Goal: Task Accomplishment & Management: Use online tool/utility

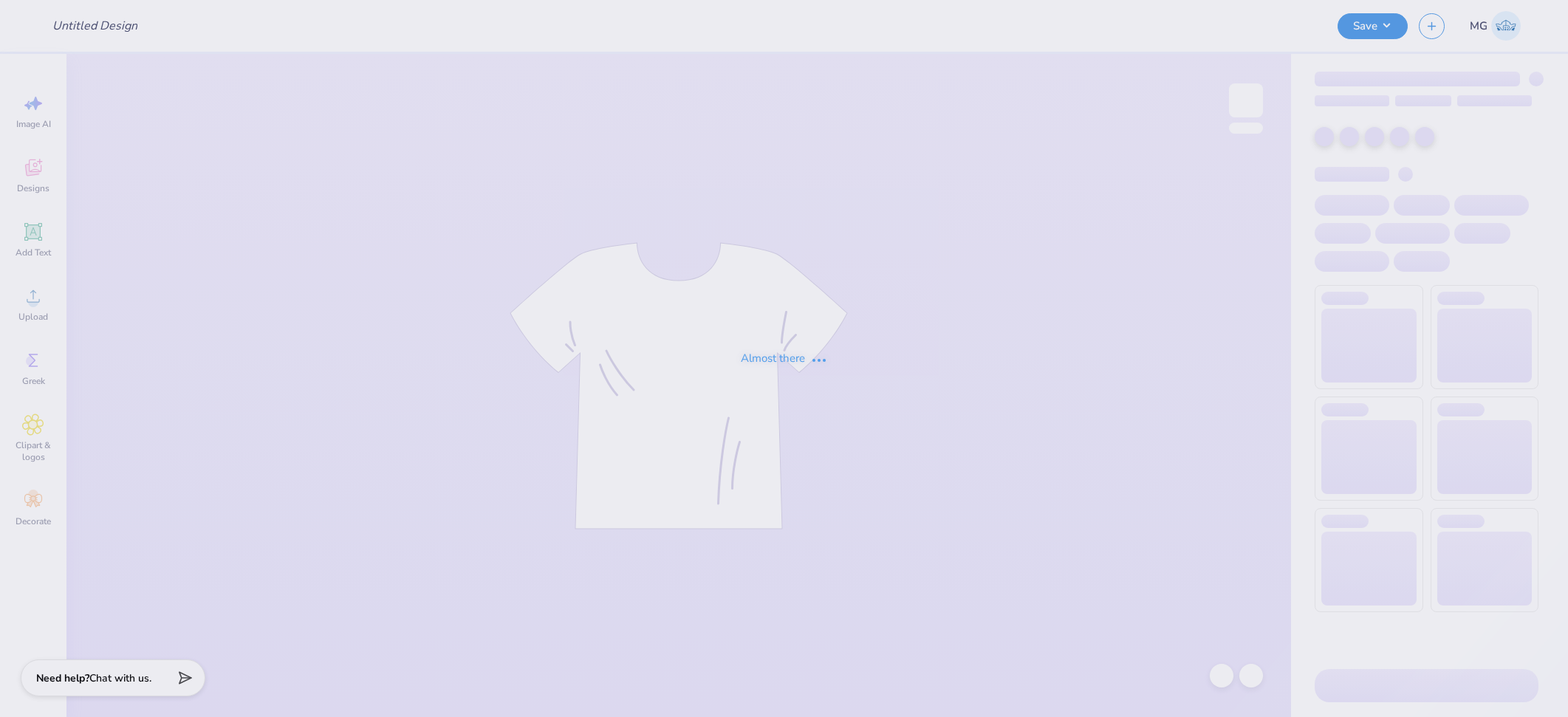
type input "Pink hoodie"
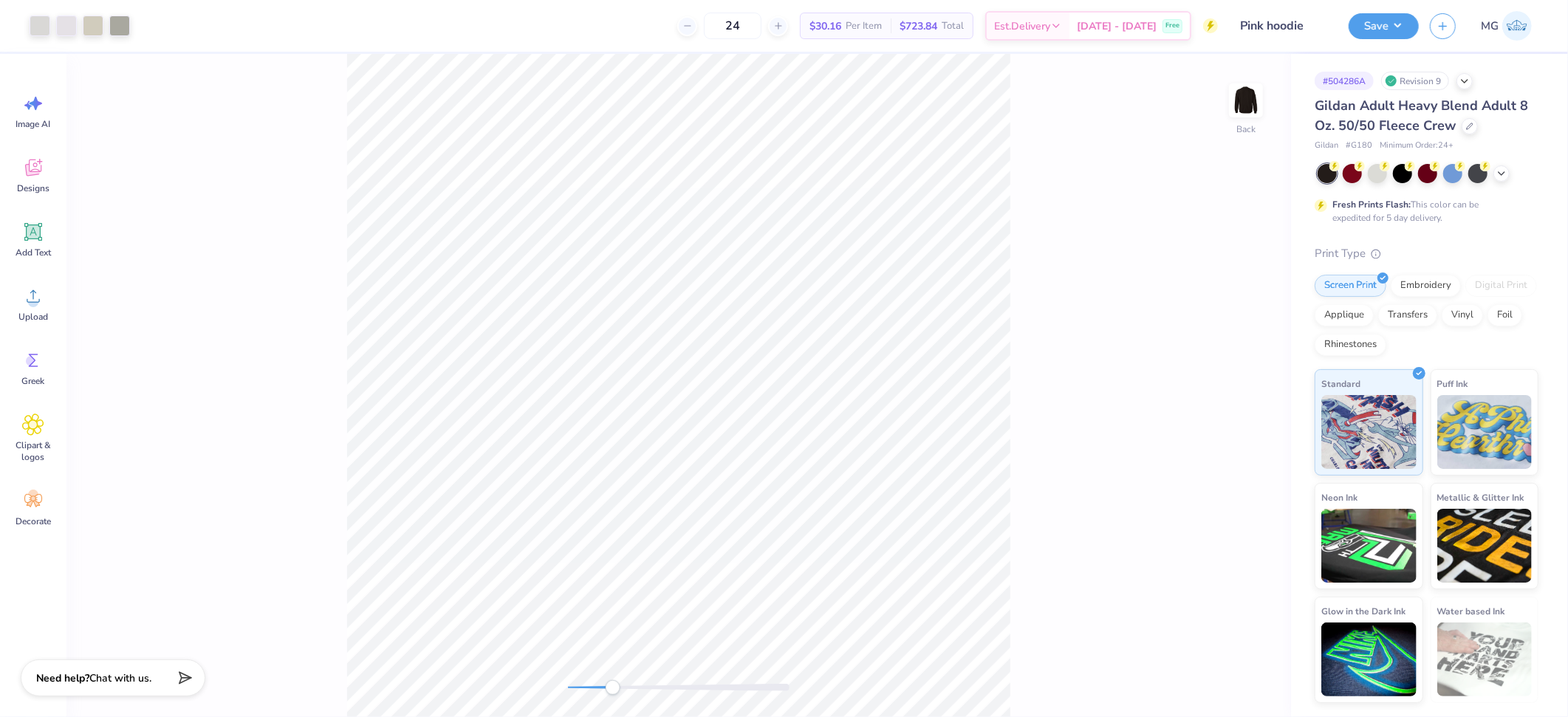
click at [613, 695] on div "Back" at bounding box center [679, 385] width 1225 height 663
click at [498, 655] on div "Back" at bounding box center [679, 385] width 1225 height 663
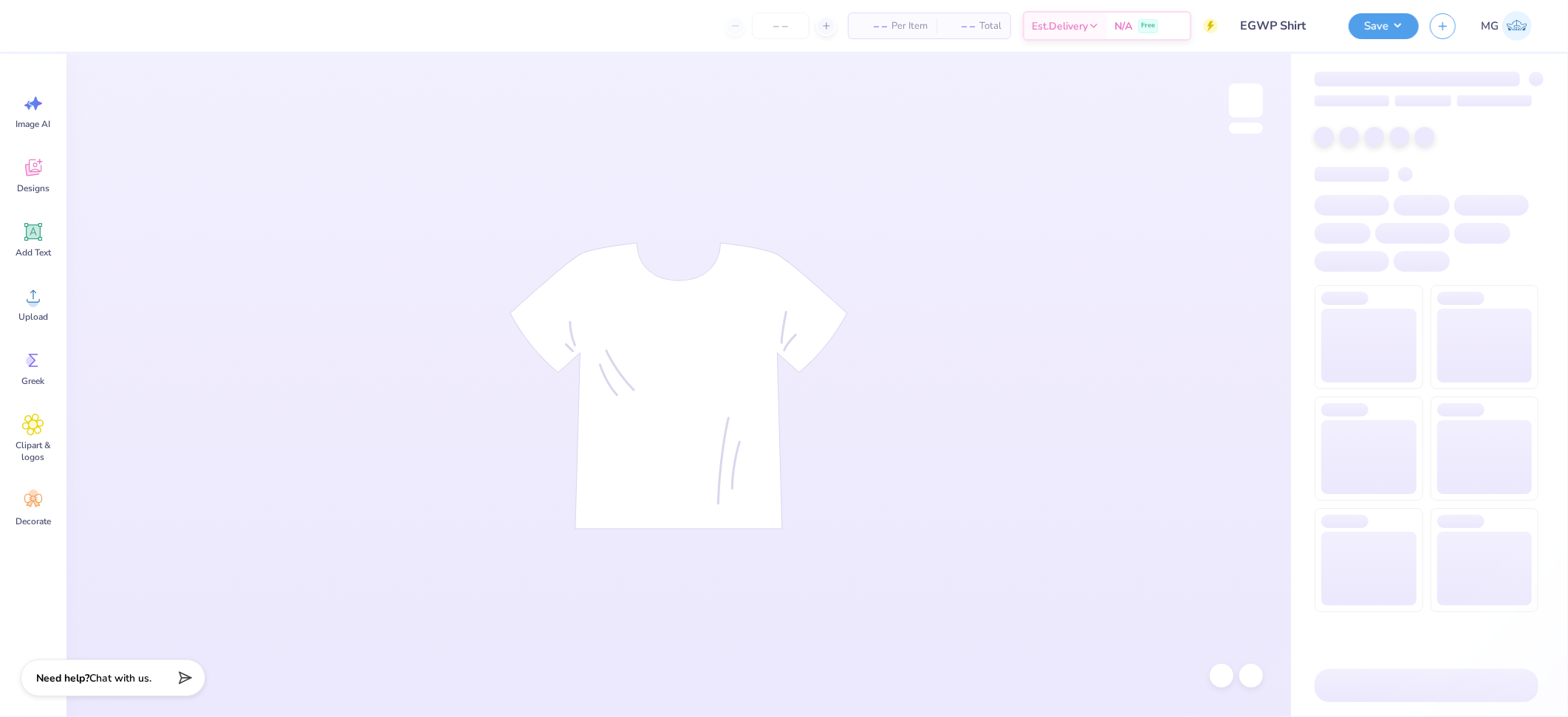
type input "EGWP Shirt"
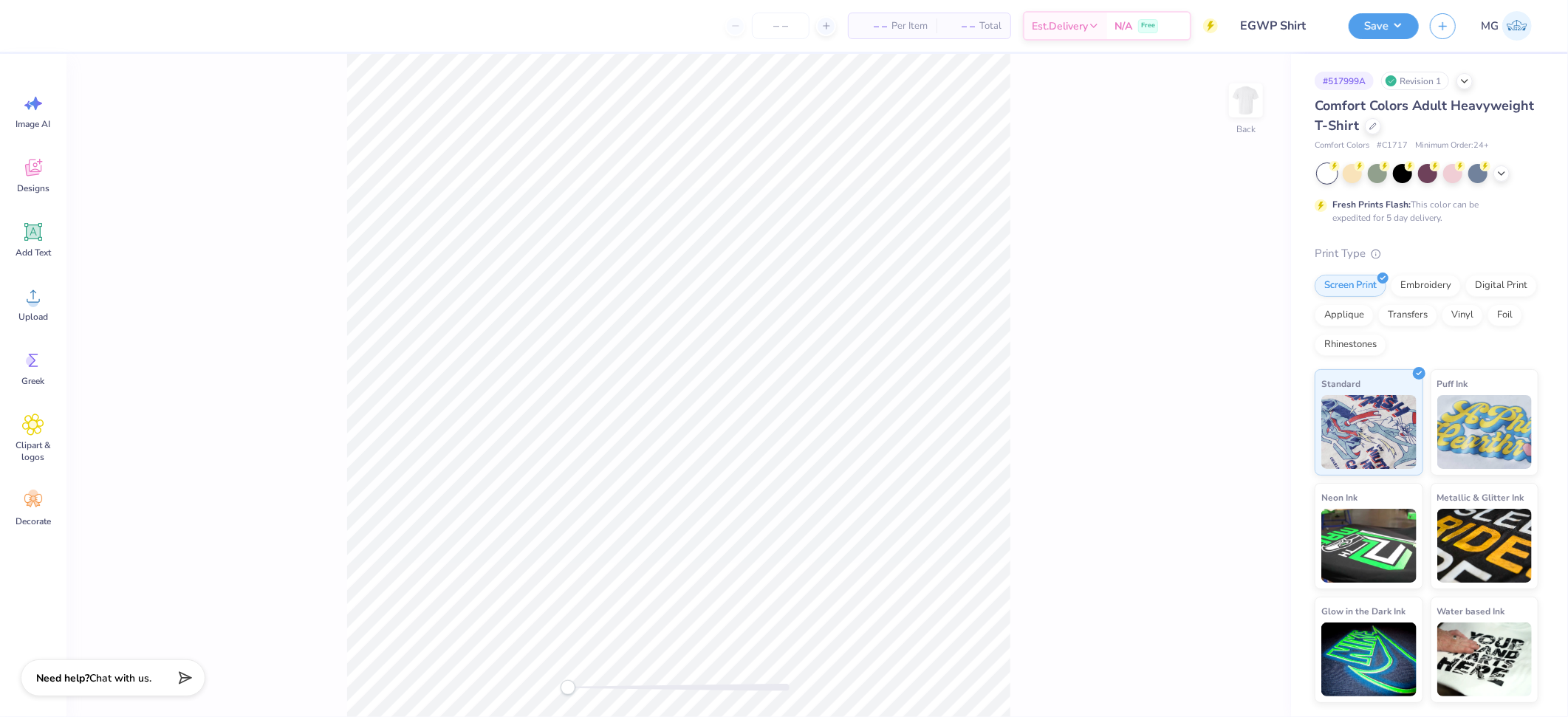
click at [240, 211] on div "Back" at bounding box center [679, 385] width 1225 height 663
click at [32, 300] on circle at bounding box center [33, 302] width 10 height 10
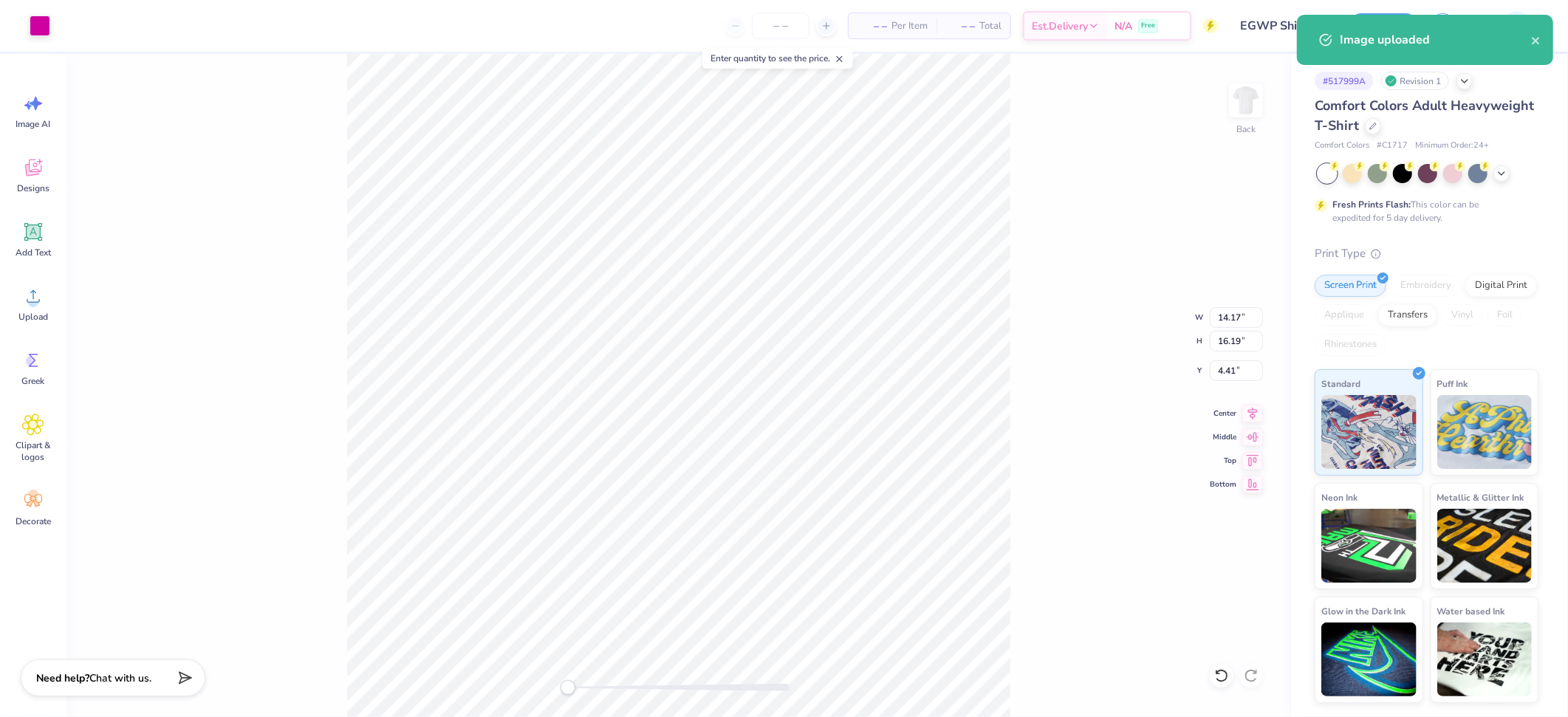
type input "5.82"
type input "6.65"
type input "13.94"
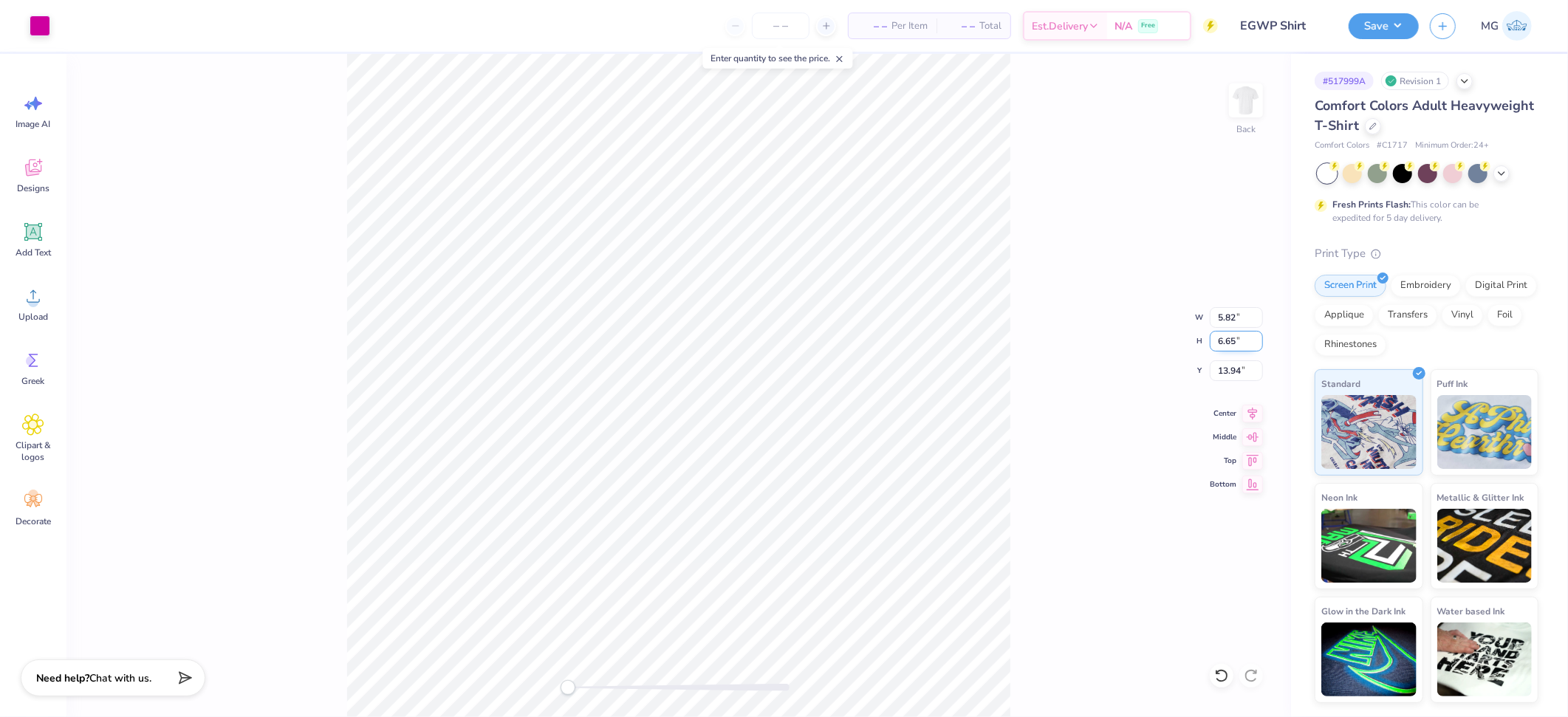
click at [1236, 342] on input "6.65" at bounding box center [1236, 341] width 53 height 21
type input "6"
type input "3.50"
type input "3.07"
type input "4.37"
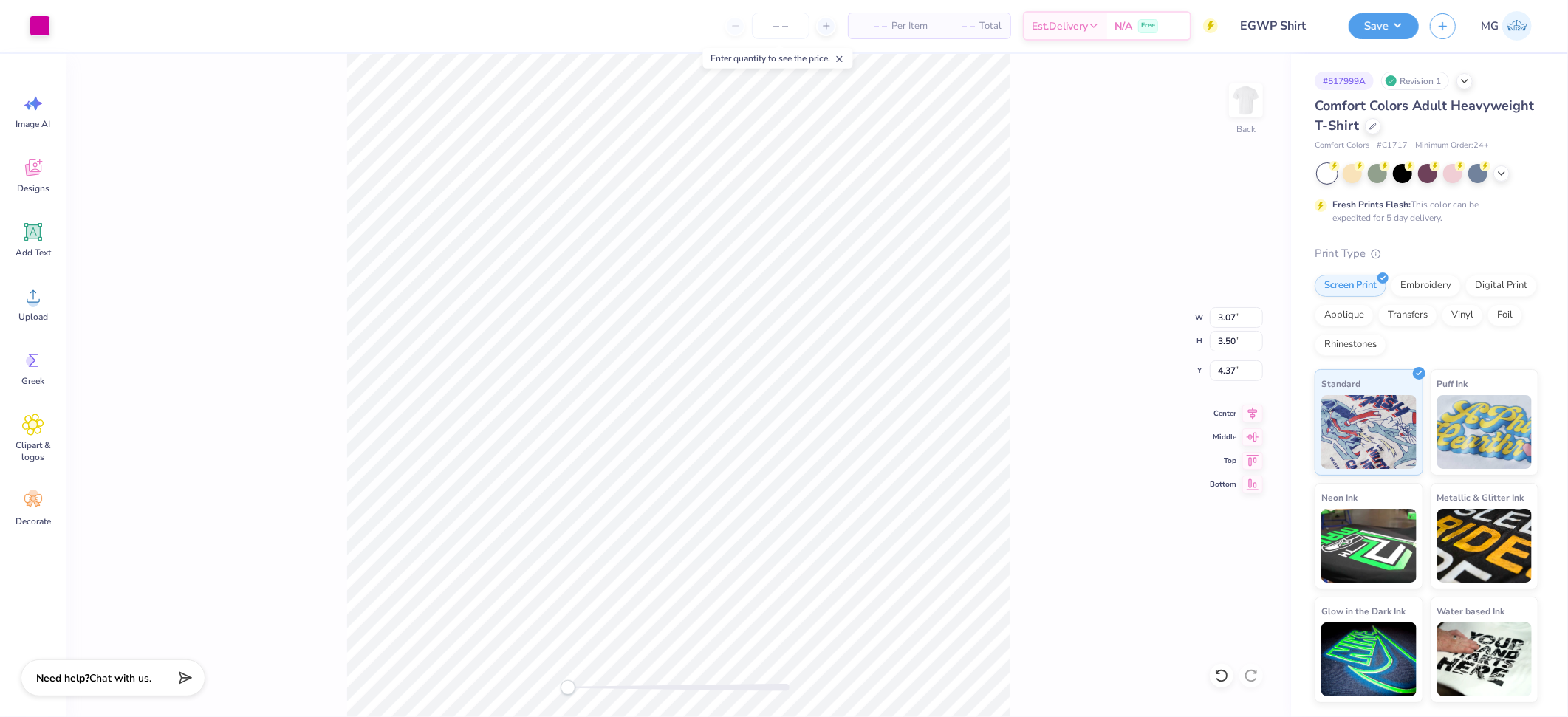
click at [1101, 490] on div "Back W 3.07 3.07 " H 3.50 3.50 " Y 4.37 4.37 " Center Middle Top Bottom" at bounding box center [679, 385] width 1225 height 663
click at [1236, 365] on input "4.37" at bounding box center [1236, 370] width 53 height 21
type input "4"
type input "3.00"
click at [1248, 114] on img at bounding box center [1245, 100] width 59 height 59
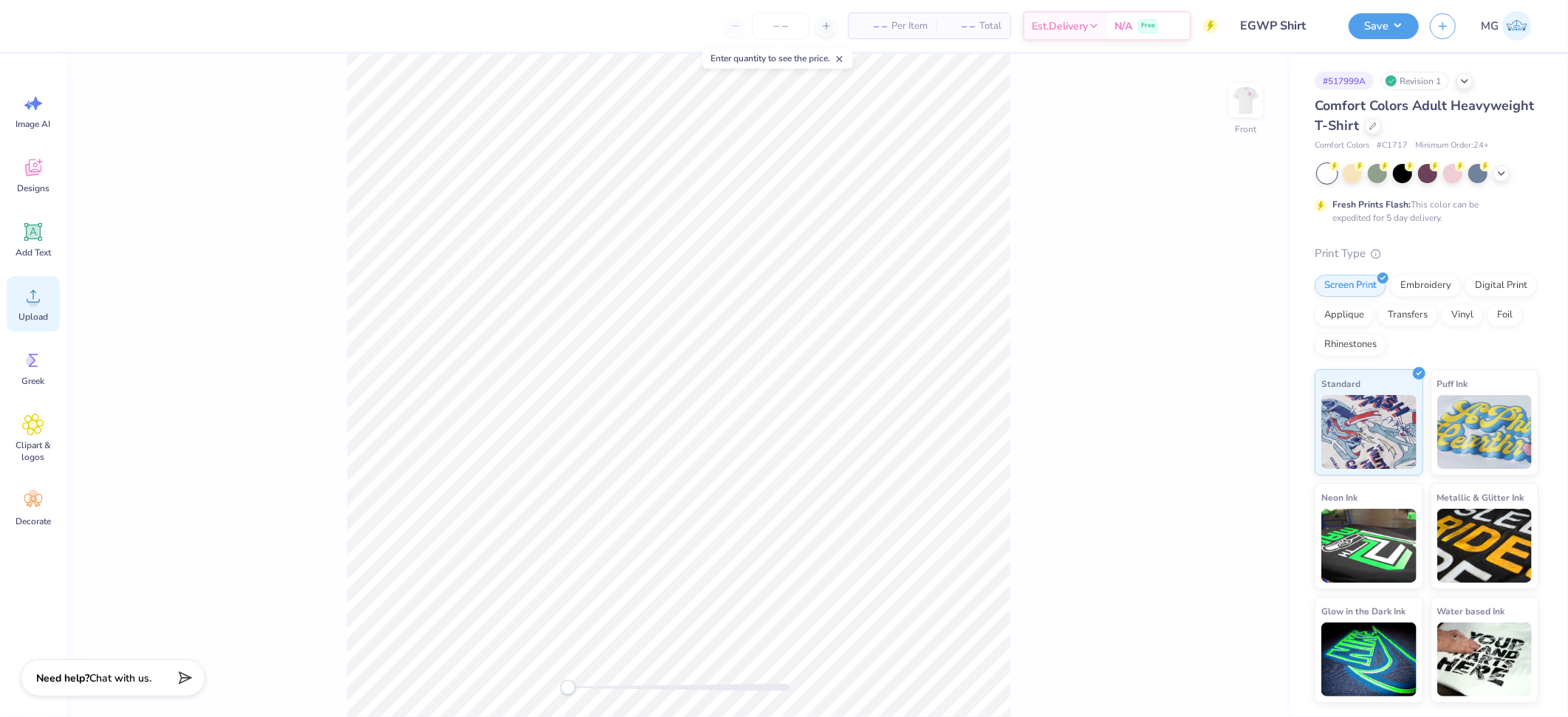
click at [40, 299] on icon at bounding box center [33, 296] width 22 height 22
drag, startPoint x: 151, startPoint y: 418, endPoint x: 123, endPoint y: 353, distance: 70.8
click at [151, 418] on div "Front" at bounding box center [679, 385] width 1225 height 663
click at [22, 299] on icon at bounding box center [33, 296] width 22 height 22
click at [1241, 335] on input "16.19" at bounding box center [1236, 341] width 53 height 21
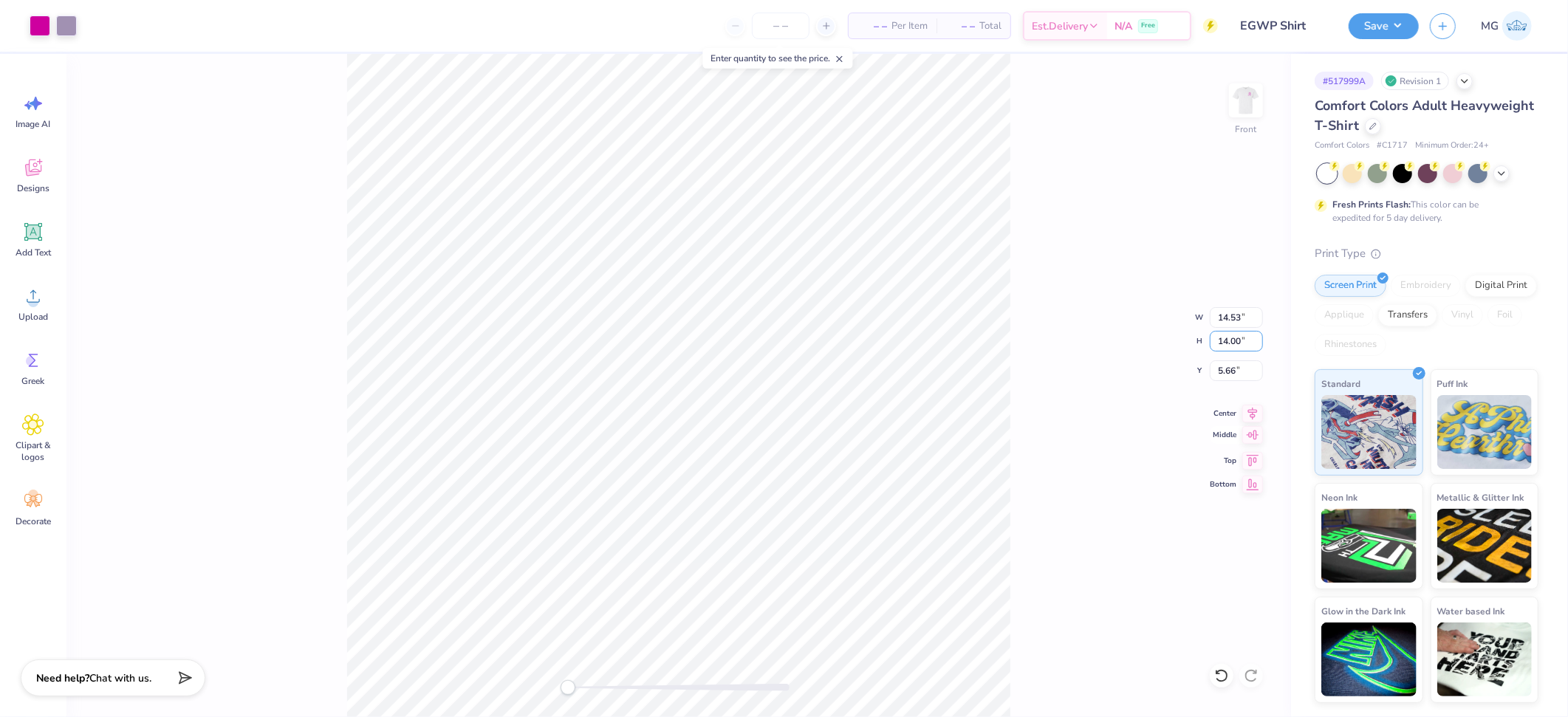
type input "14.00"
type input "12.57"
type input "4.09"
click at [1235, 370] on input "4.09" at bounding box center [1236, 370] width 53 height 21
type input "4"
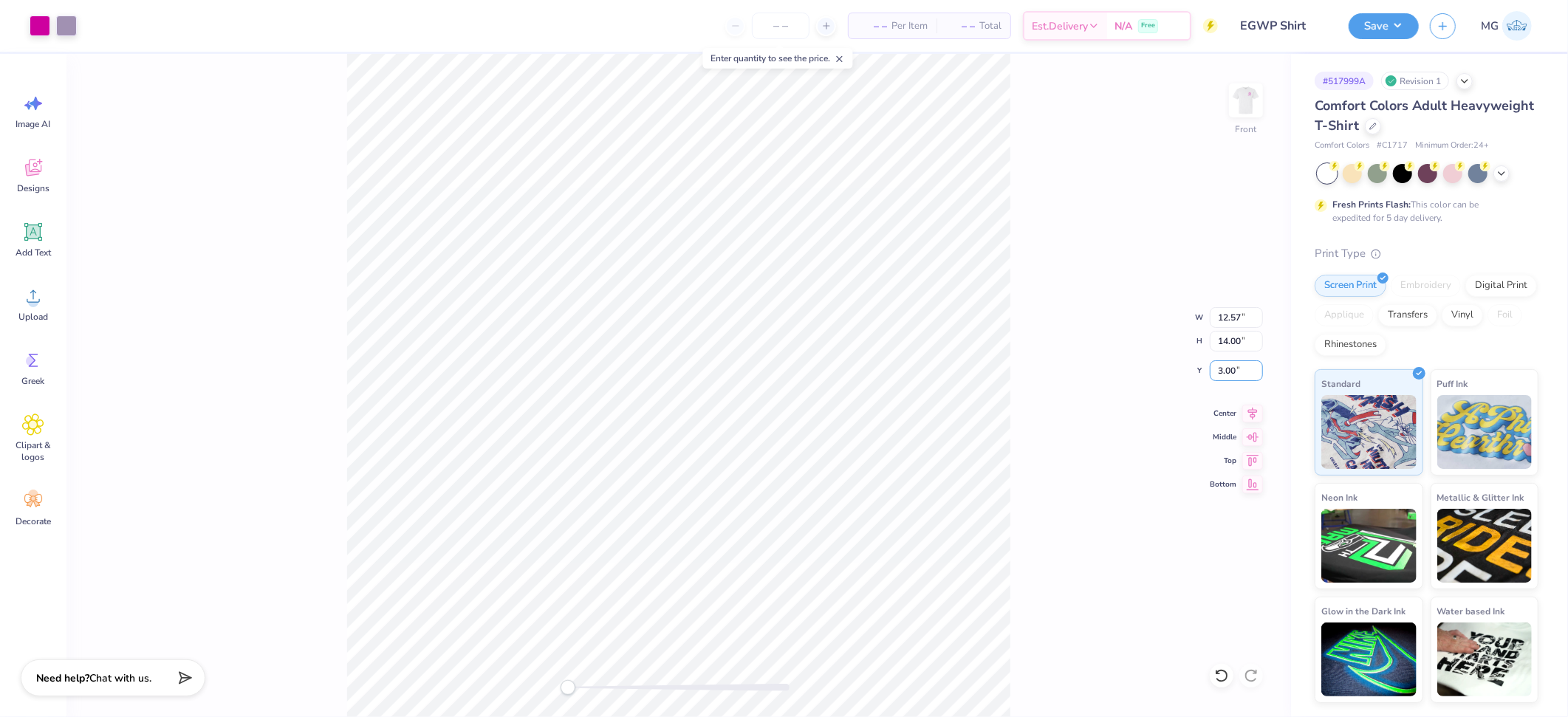
type input "3.00"
click at [1247, 98] on img at bounding box center [1245, 100] width 59 height 59
click at [1255, 116] on img at bounding box center [1245, 100] width 59 height 59
click at [1029, 120] on div "Front" at bounding box center [679, 385] width 1225 height 663
click at [1395, 19] on button "Save" at bounding box center [1384, 24] width 70 height 26
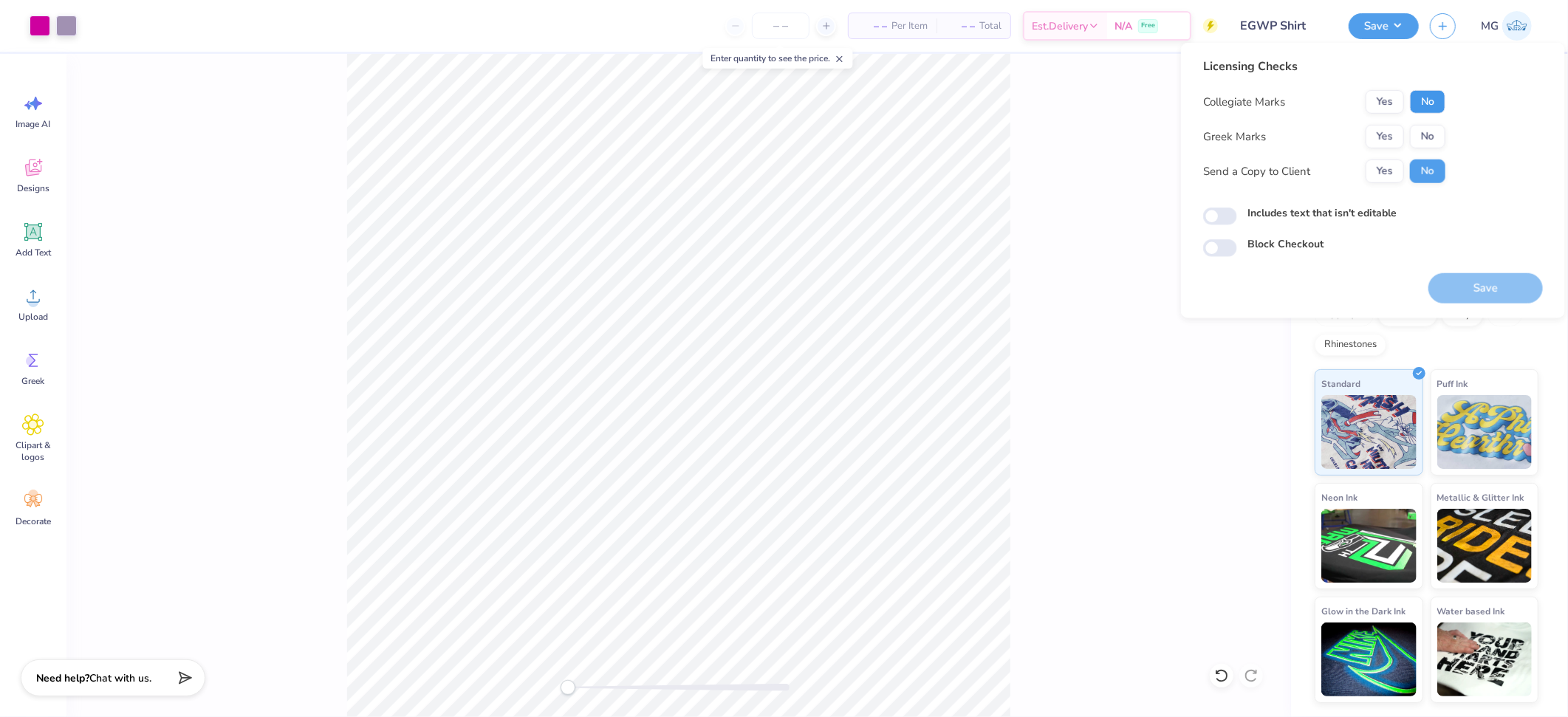
click at [1431, 95] on button "No" at bounding box center [1427, 102] width 35 height 24
click at [1369, 139] on button "Yes" at bounding box center [1384, 137] width 39 height 24
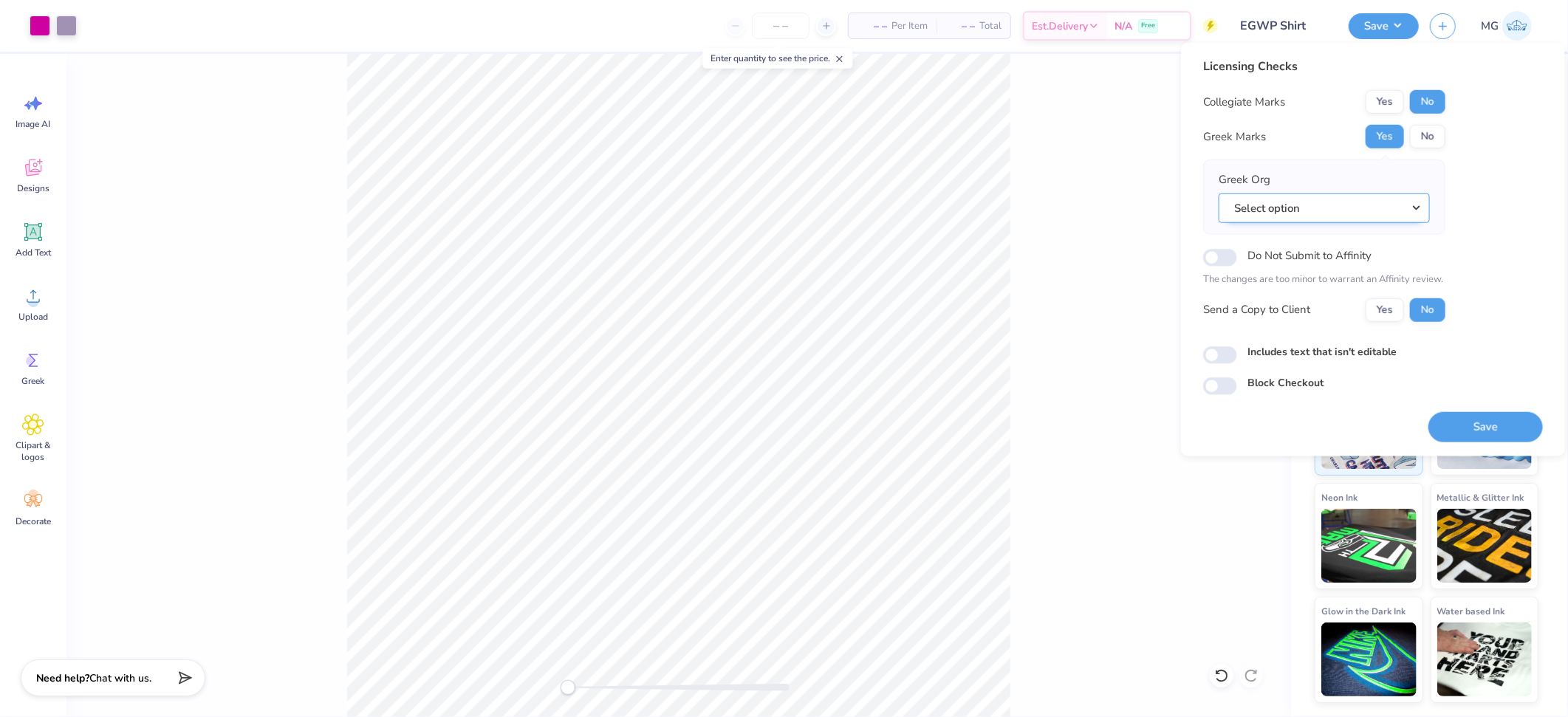
click at [1389, 220] on button "Select option" at bounding box center [1324, 207] width 211 height 30
click at [1339, 214] on button "Select option" at bounding box center [1324, 207] width 211 height 30
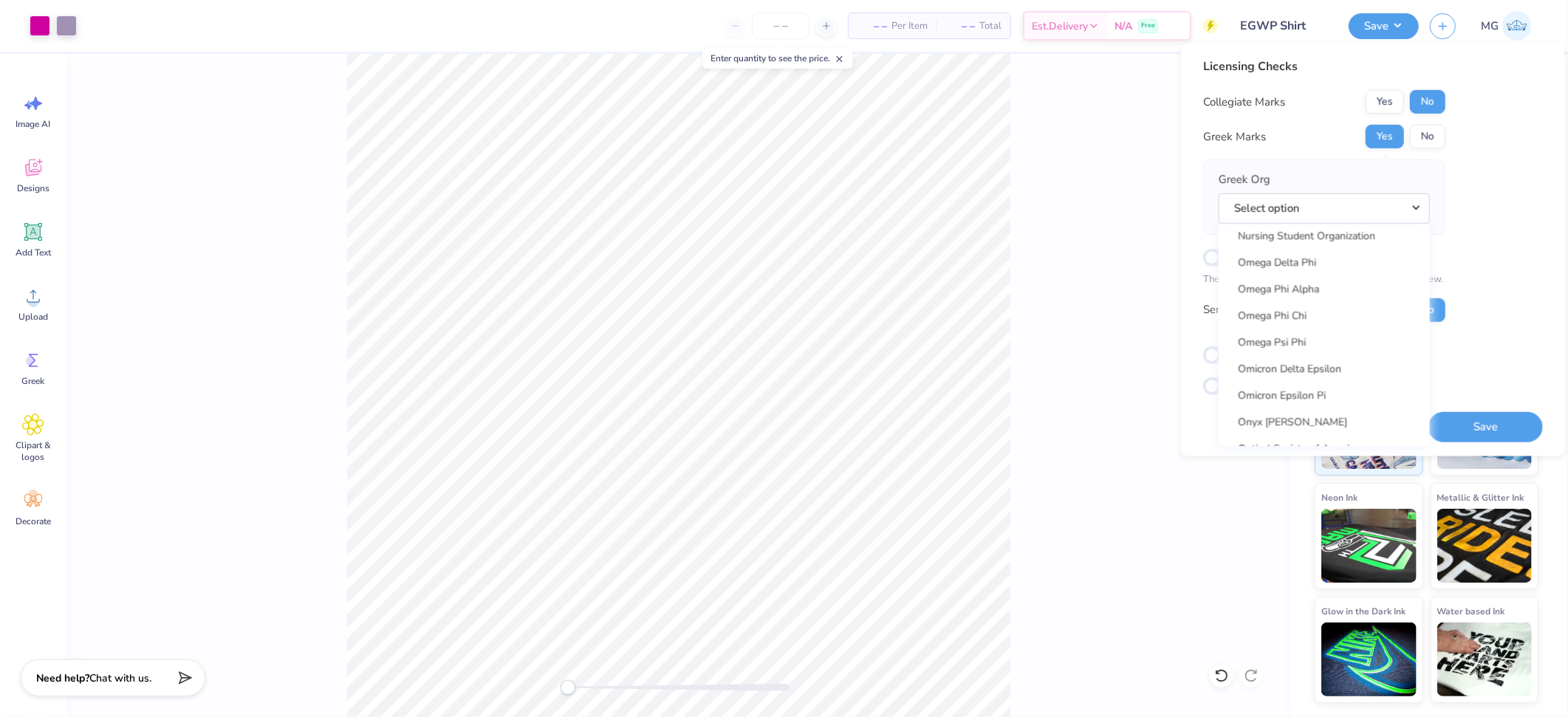
scroll to position [7867, 0]
click at [1310, 364] on link "Phi Mu" at bounding box center [1324, 376] width 199 height 24
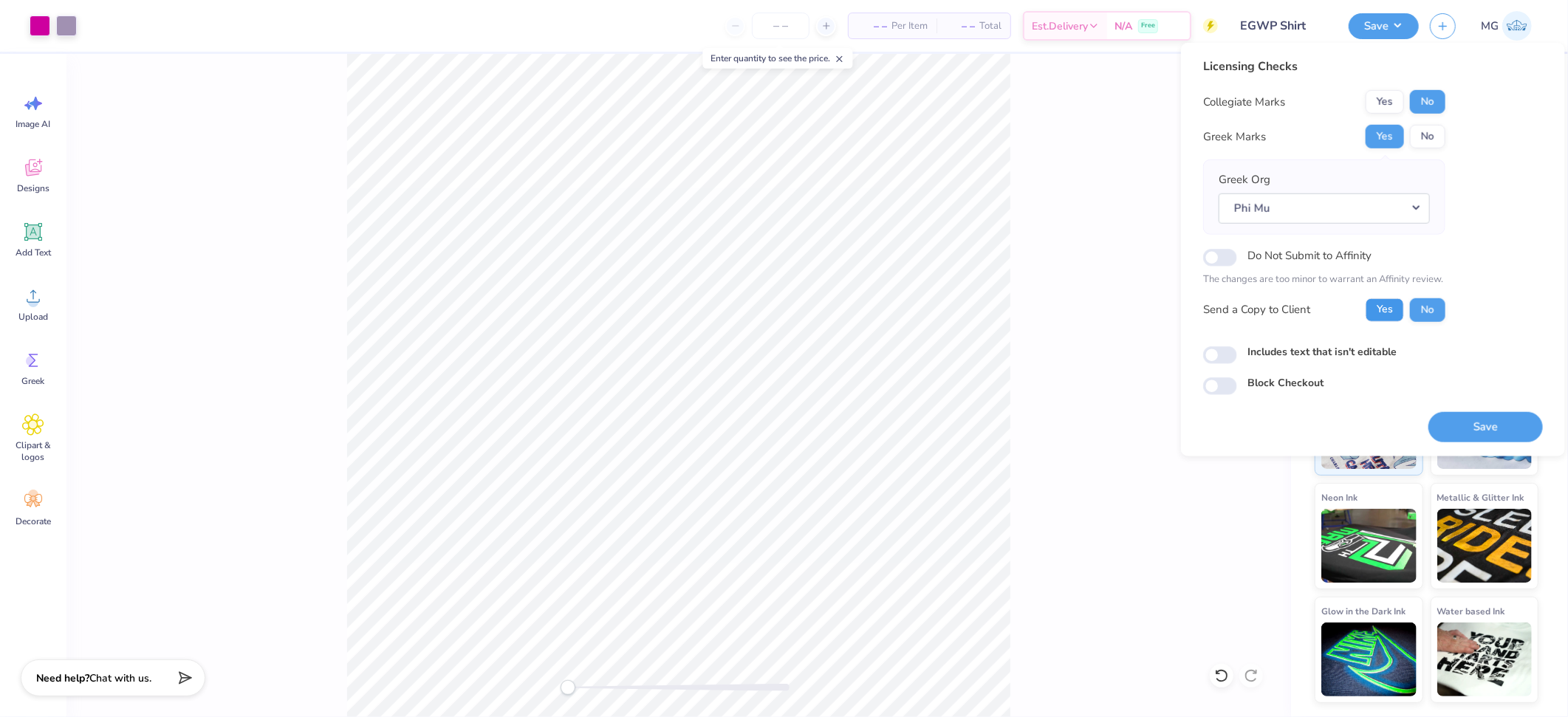
click at [1381, 309] on button "Yes" at bounding box center [1384, 310] width 39 height 24
click at [1215, 353] on input "Includes text that isn't editable" at bounding box center [1221, 355] width 34 height 18
checkbox input "true"
click at [1495, 369] on div "Licensing Checks Collegiate Marks Yes No Greek Marks Yes No Greek Org Phi Mu Ac…" at bounding box center [1373, 226] width 340 height 337
click at [1487, 419] on button "Save" at bounding box center [1486, 426] width 115 height 30
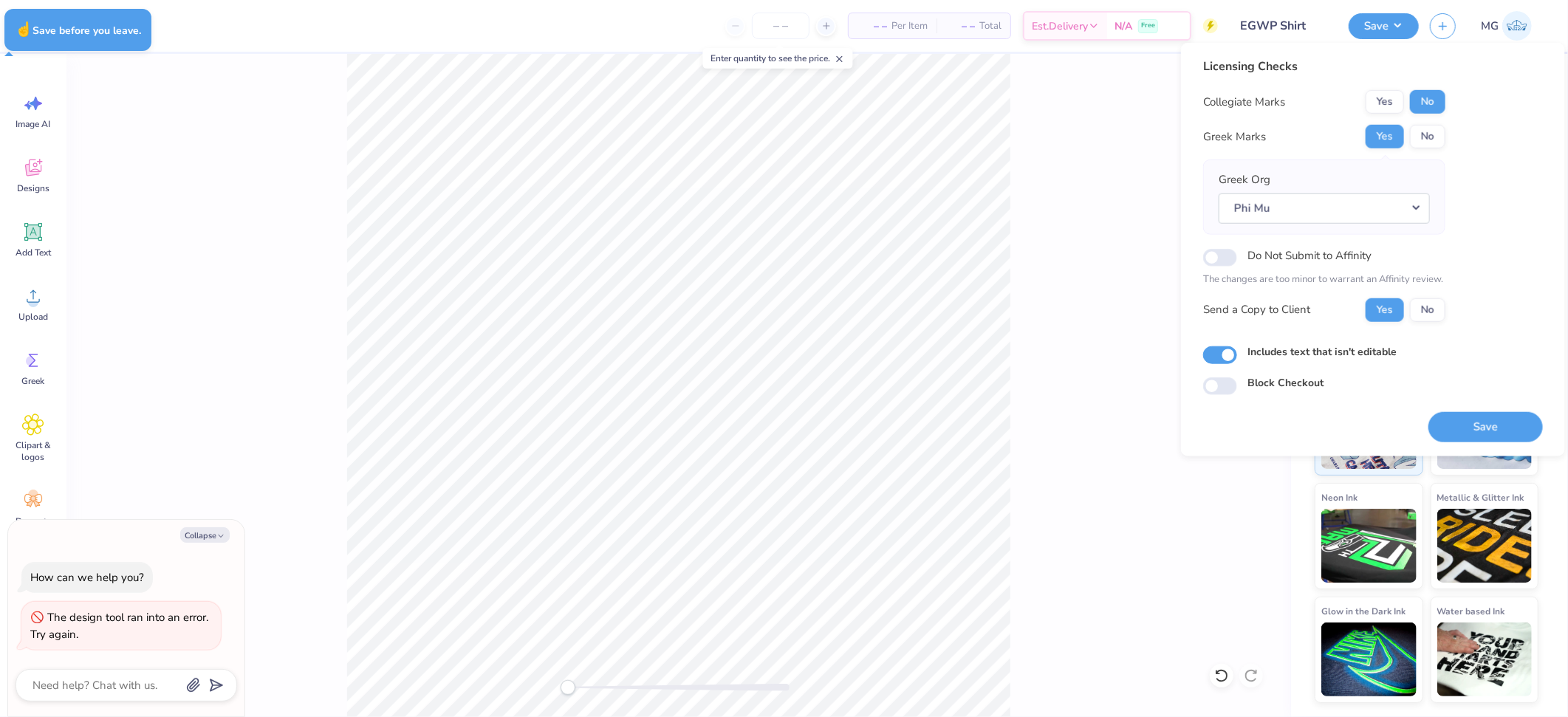
type textarea "x"
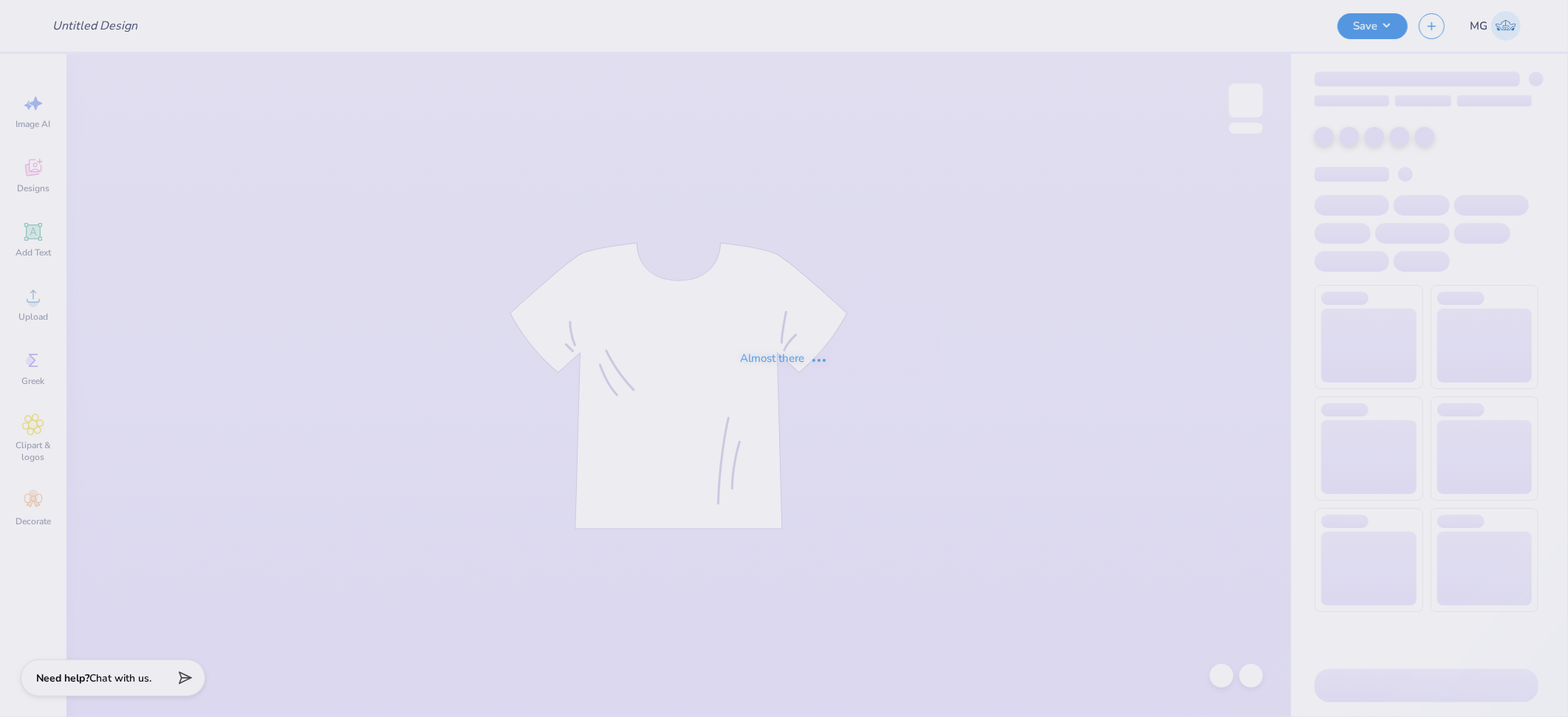
type input "EGWP Shirt"
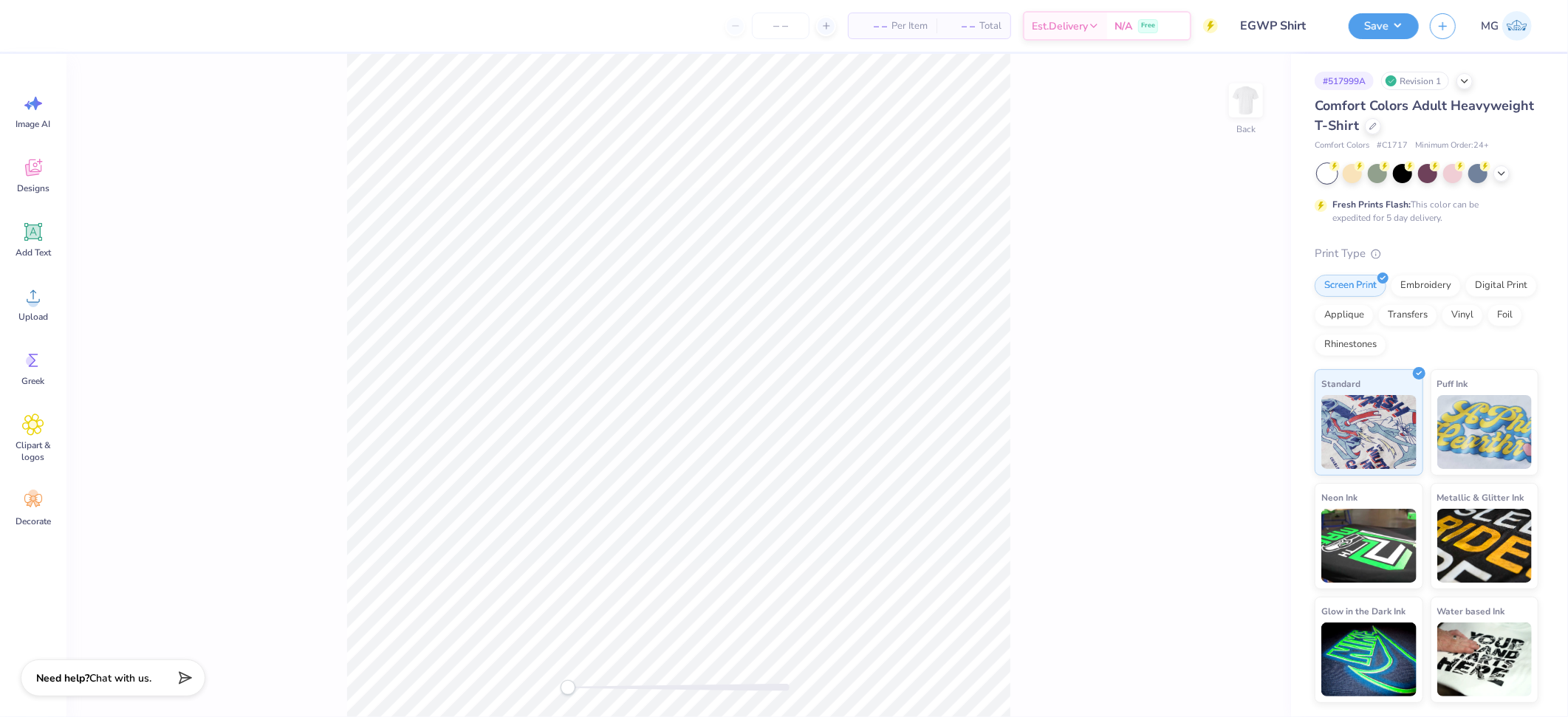
click at [1053, 157] on div "Back" at bounding box center [679, 385] width 1225 height 663
drag, startPoint x: 182, startPoint y: 216, endPoint x: 147, endPoint y: 212, distance: 35.2
click at [182, 216] on div "Back" at bounding box center [679, 385] width 1225 height 663
click at [33, 301] on icon at bounding box center [33, 296] width 14 height 13
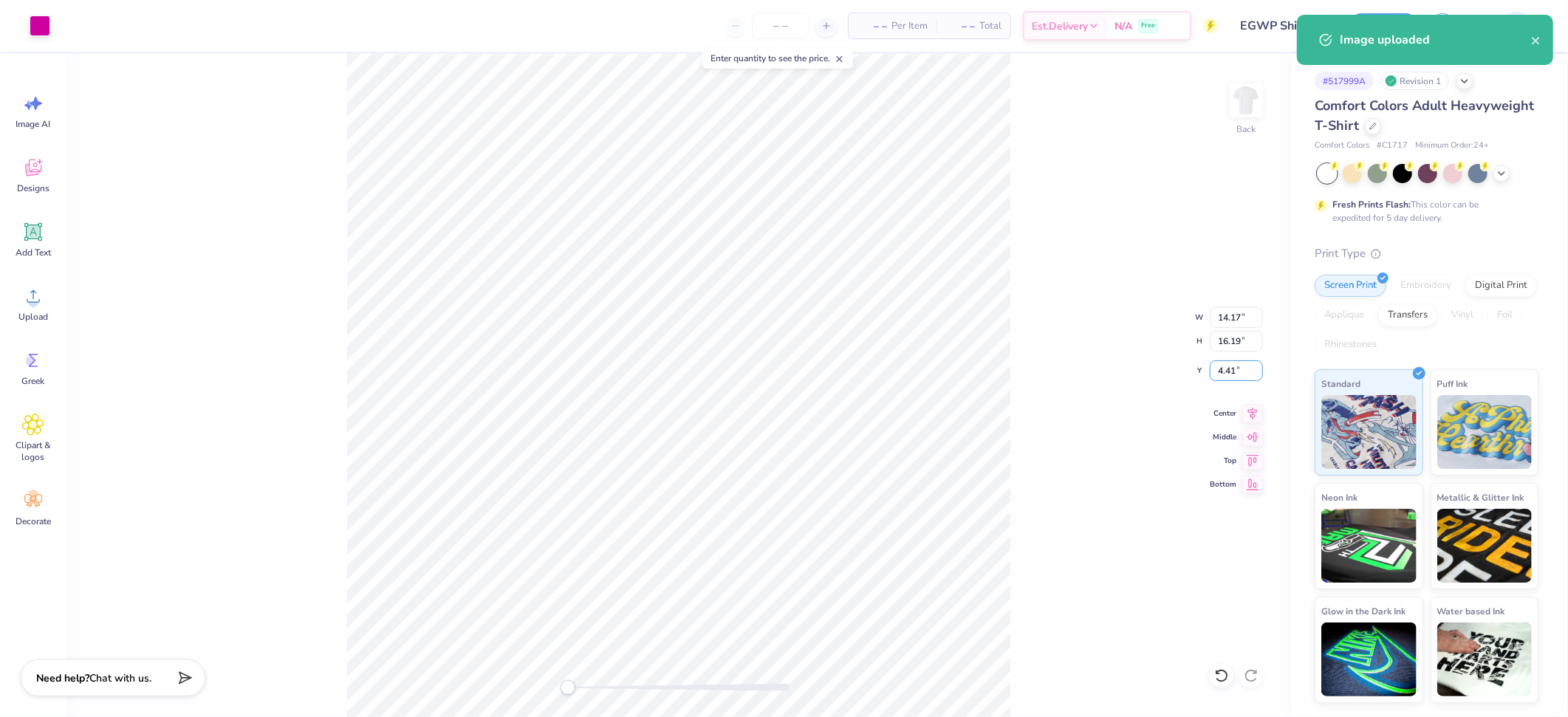
drag, startPoint x: 1235, startPoint y: 369, endPoint x: 1100, endPoint y: 355, distance: 135.7
click at [1102, 356] on div "Back W 14.17 14.17 " H 16.19 16.19 " Y 4.41 4.41 " Center Middle Top Bottom" at bounding box center [679, 385] width 1225 height 663
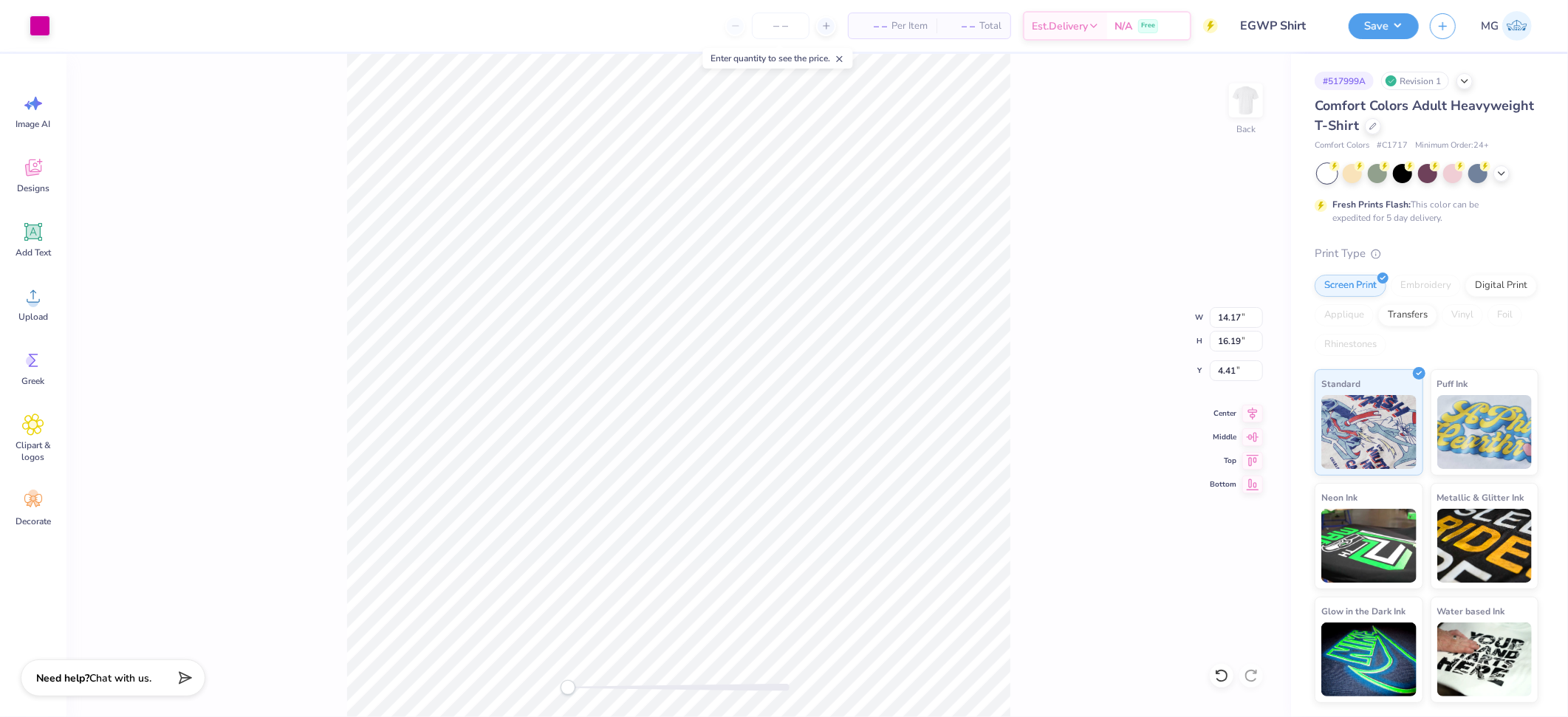
type input "5.23"
click at [1235, 342] on input "5.97" at bounding box center [1236, 341] width 53 height 21
type input "5"
type input "3.50"
type input "3.06"
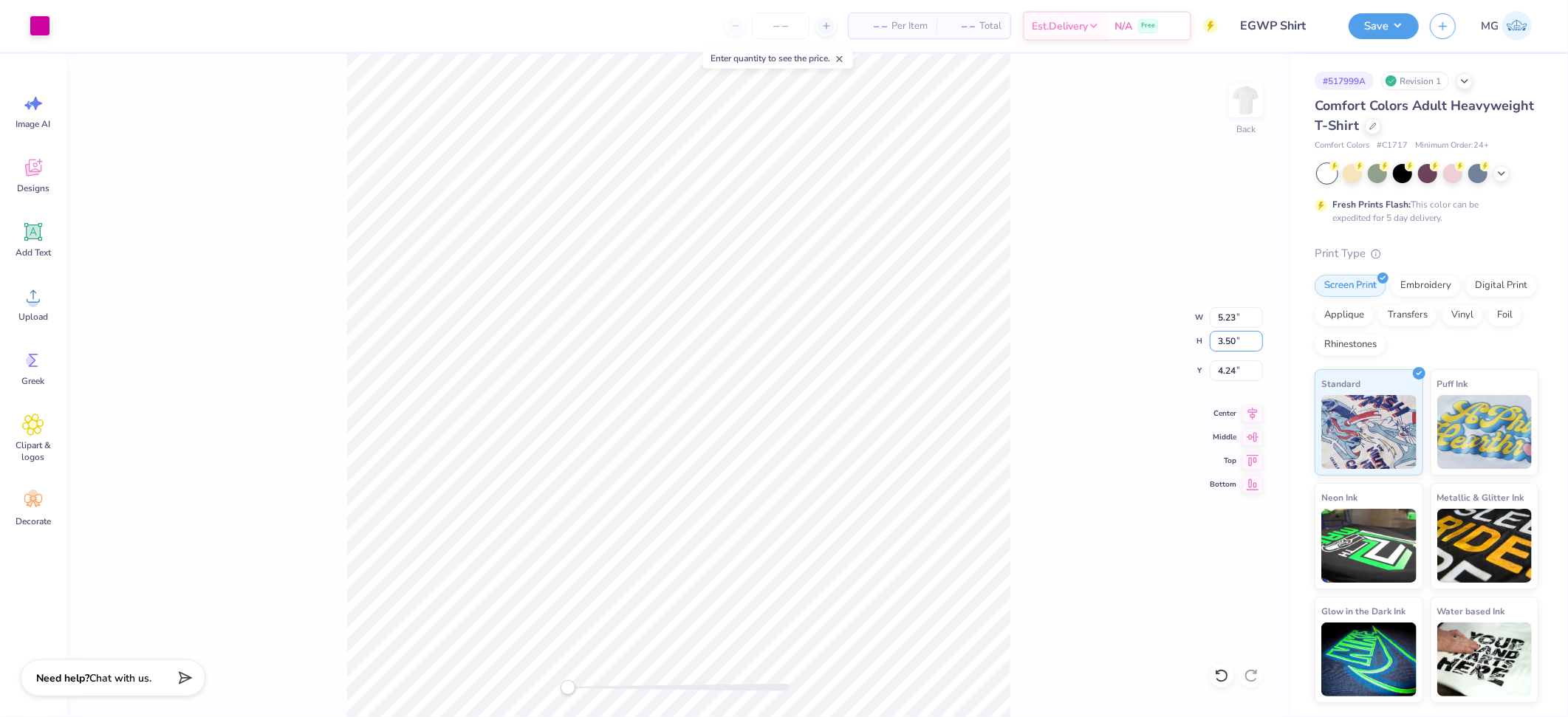
type input "4.24"
click at [1233, 365] on input "4.24" at bounding box center [1236, 370] width 53 height 21
type input "4"
type input "3.00"
click at [1081, 425] on div "Back W 3.06 3.06 " H 3.50 3.50 " Y 3.00 3.00 " Center Middle Top Bottom" at bounding box center [679, 385] width 1225 height 663
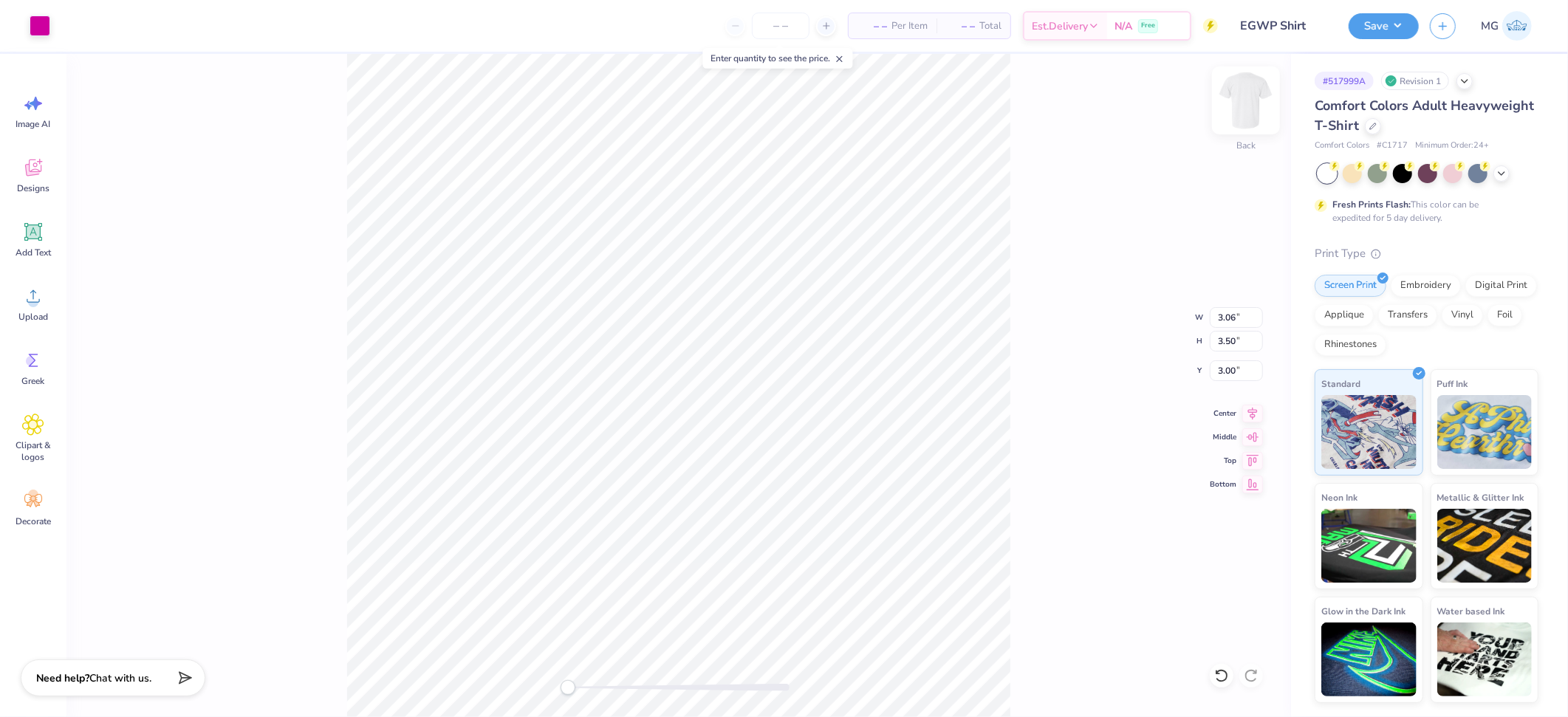
click at [1253, 100] on img at bounding box center [1245, 100] width 59 height 59
click at [280, 235] on div "Front" at bounding box center [679, 385] width 1225 height 663
click at [31, 306] on icon at bounding box center [33, 296] width 22 height 22
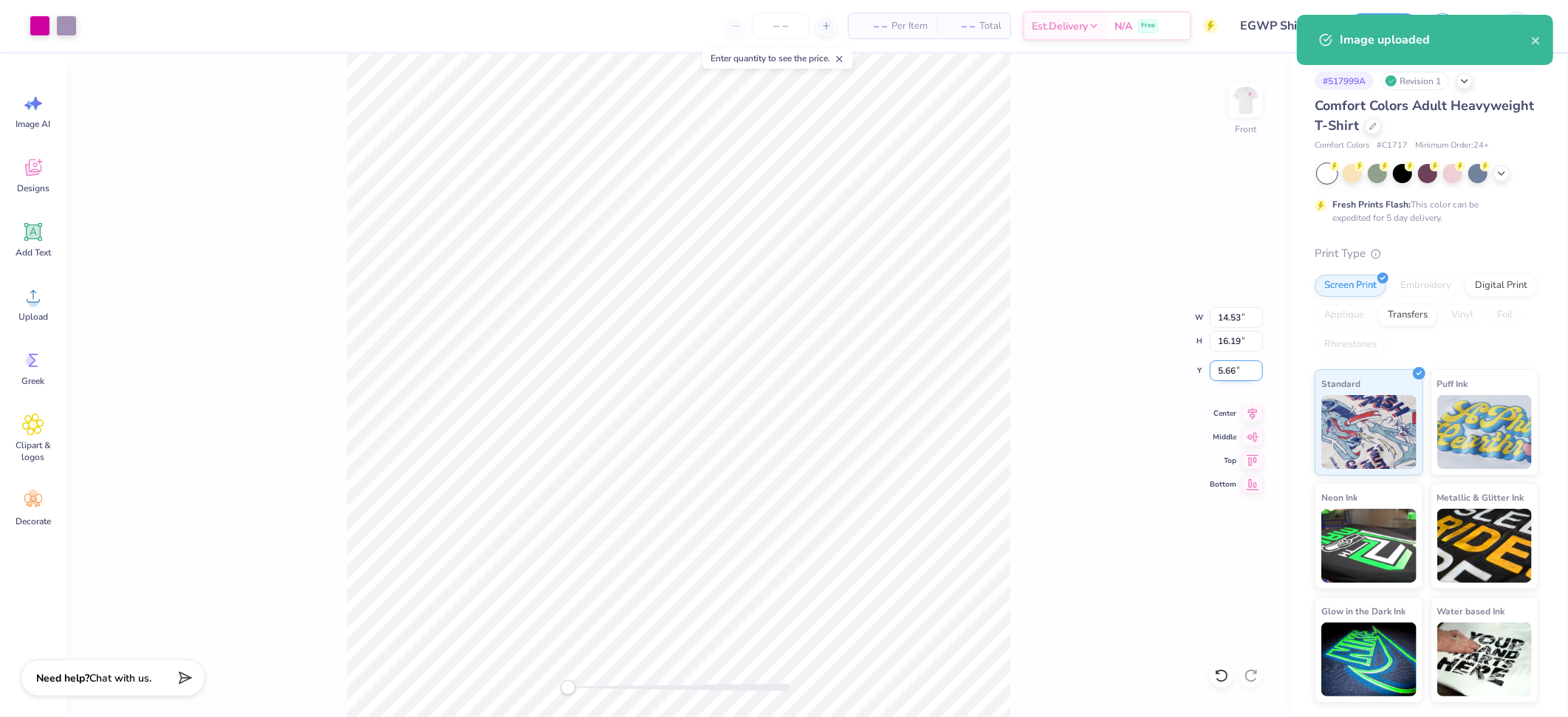
click at [1236, 370] on input "5.66" at bounding box center [1236, 370] width 53 height 21
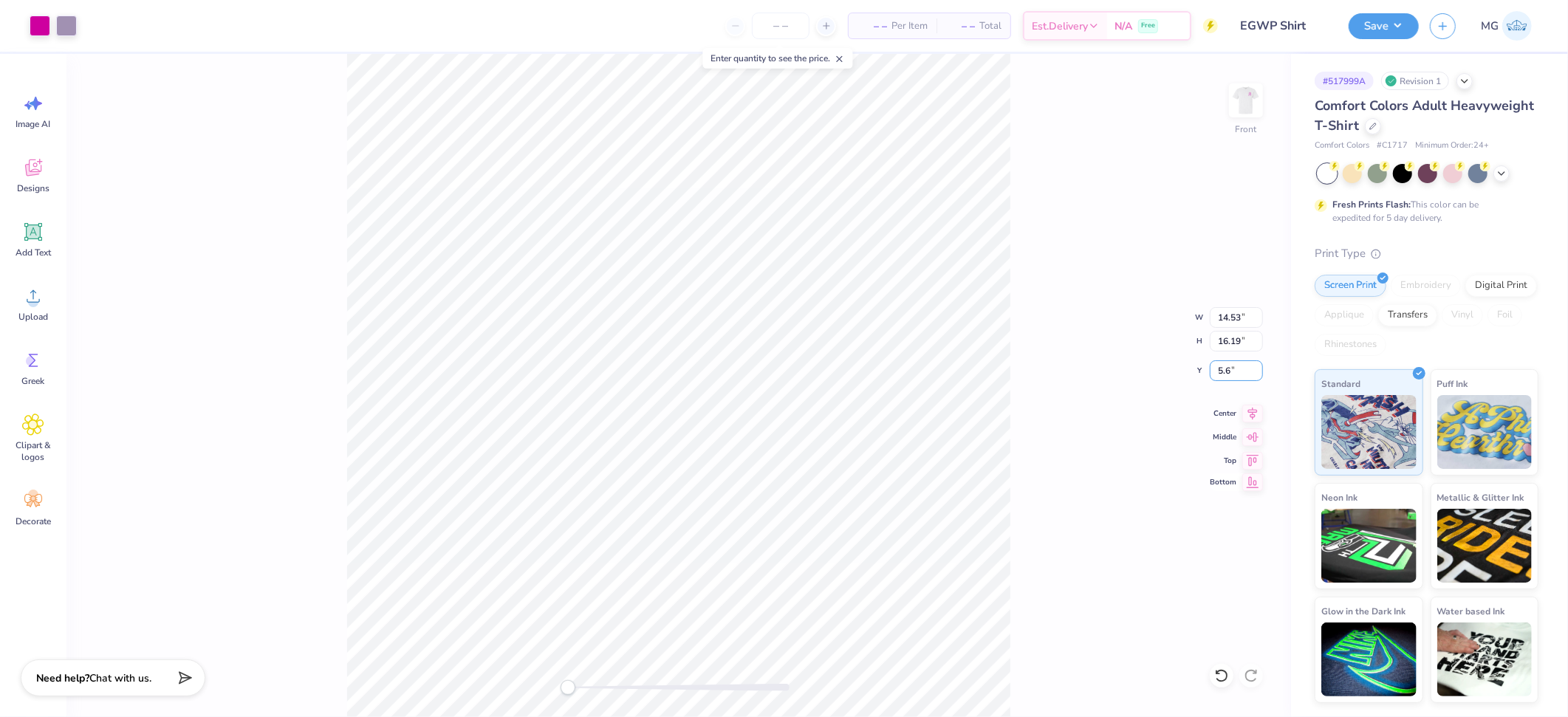
type input "5"
type input "3.00"
click at [241, 293] on div "Front W 14.53 14.53 " H 16.19 16.19 " Y 3.00 3.00 " Center Middle Top Bottom" at bounding box center [679, 385] width 1225 height 663
click at [1241, 341] on input "16.19" at bounding box center [1236, 341] width 53 height 21
type input "1"
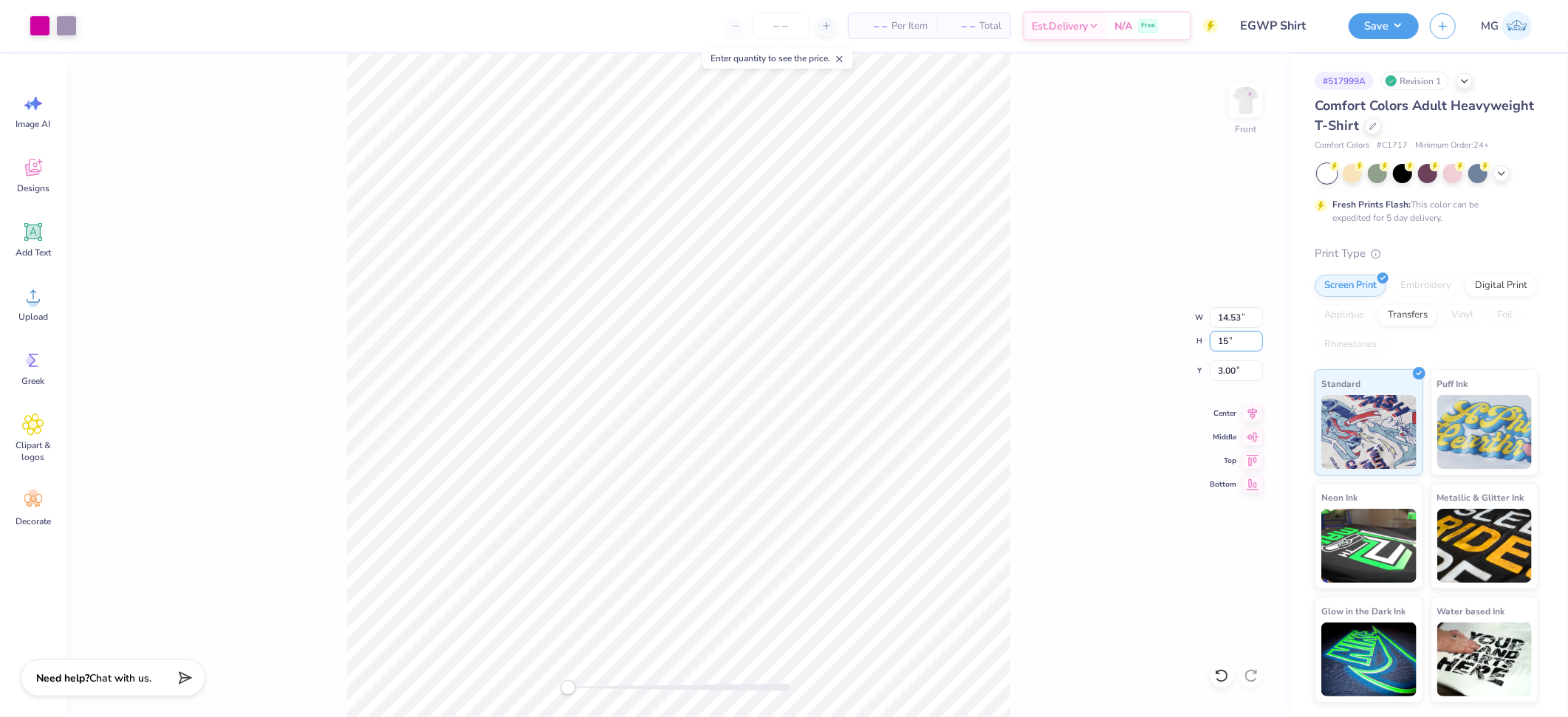
type input "15"
type input "13.46"
type input "15.00"
type input "3.59"
click at [1229, 336] on input "15.00" at bounding box center [1236, 341] width 53 height 21
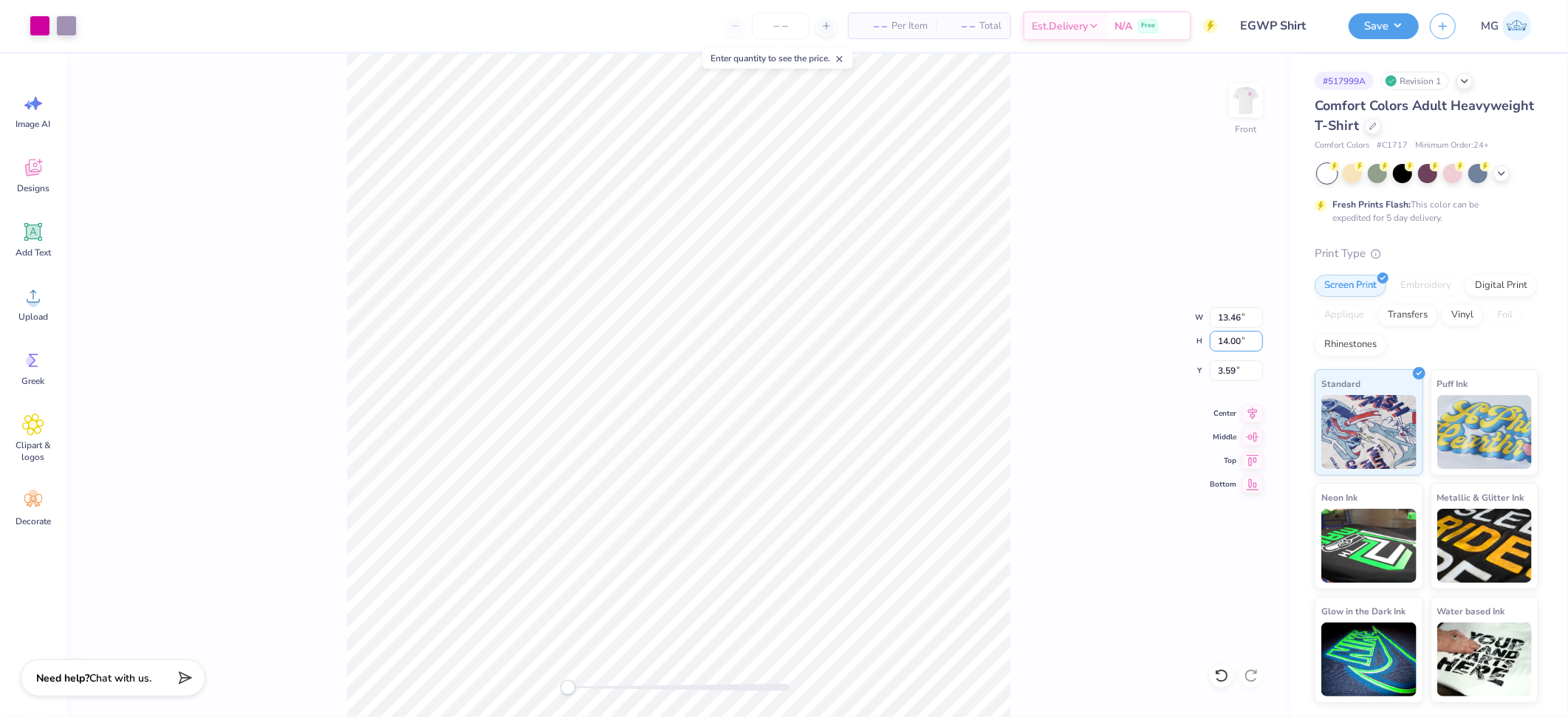
type input "14.00"
type input "12.57"
type input "4.09"
click at [1015, 364] on div "Front W 12.57 12.57 " H 14.00 14.00 " Y 4.09 4.09 " Center Middle Top Bottom" at bounding box center [679, 385] width 1225 height 663
click at [1234, 368] on input "4.09" at bounding box center [1236, 370] width 53 height 21
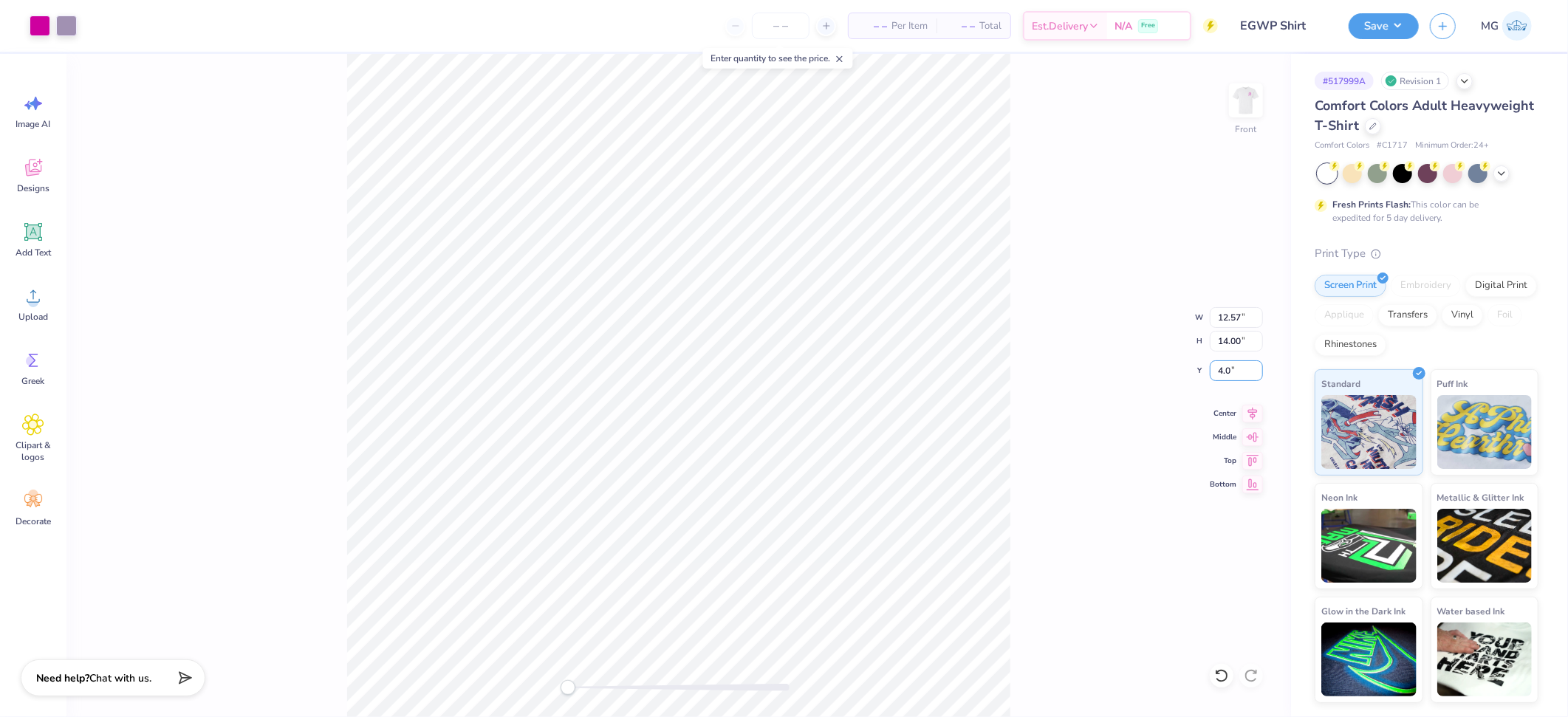
type input "4"
type input "3.00"
click at [1036, 234] on div "Front W 12.57 12.57 " H 14.00 14.00 " Y 3.00 3.00 " Center Middle Top Bottom" at bounding box center [679, 385] width 1225 height 663
click at [1245, 412] on icon at bounding box center [1252, 411] width 21 height 18
click at [1147, 326] on div "Front W 12.57 12.57 " H 14.00 14.00 " Y 3.00 3.00 " Center Middle Top Bottom" at bounding box center [679, 385] width 1225 height 663
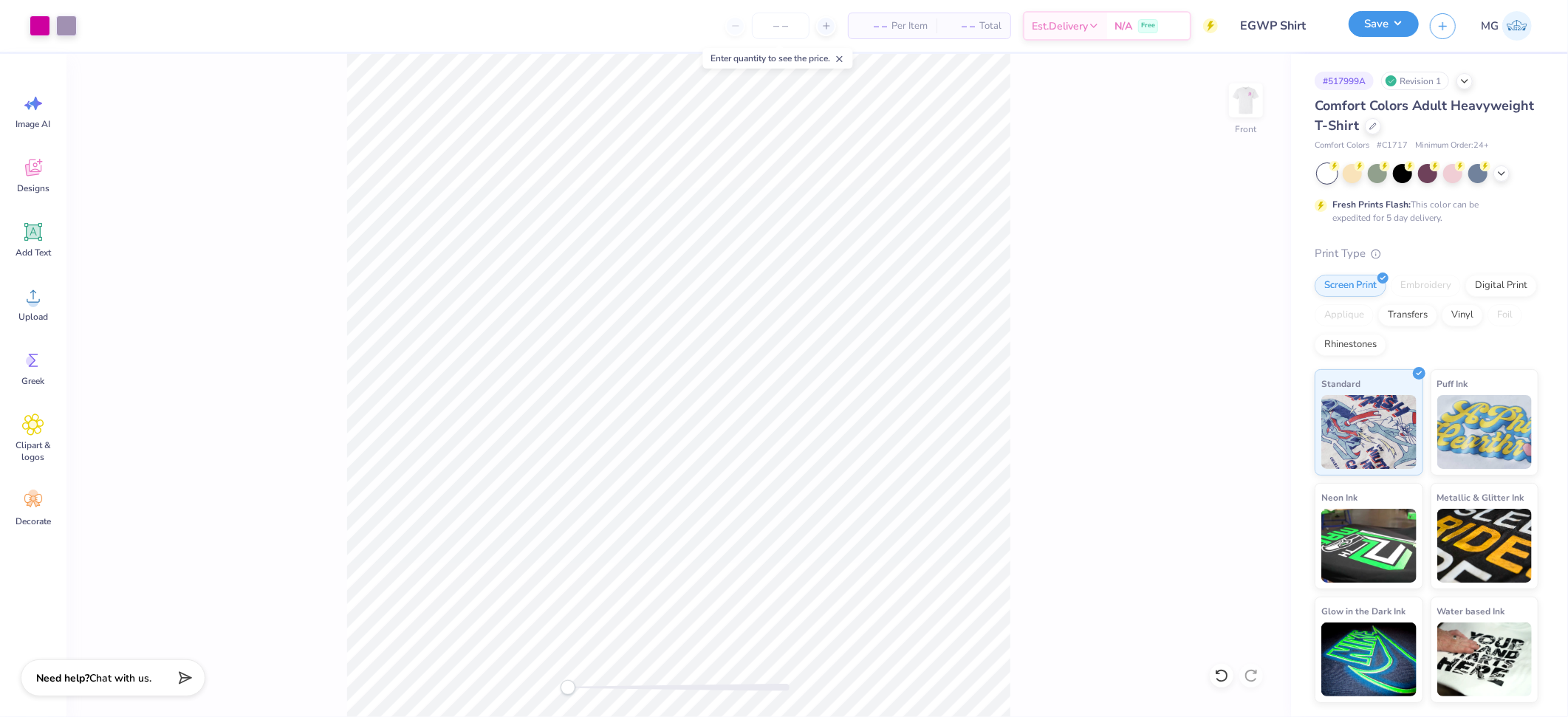
click at [1393, 17] on button "Save" at bounding box center [1384, 24] width 70 height 26
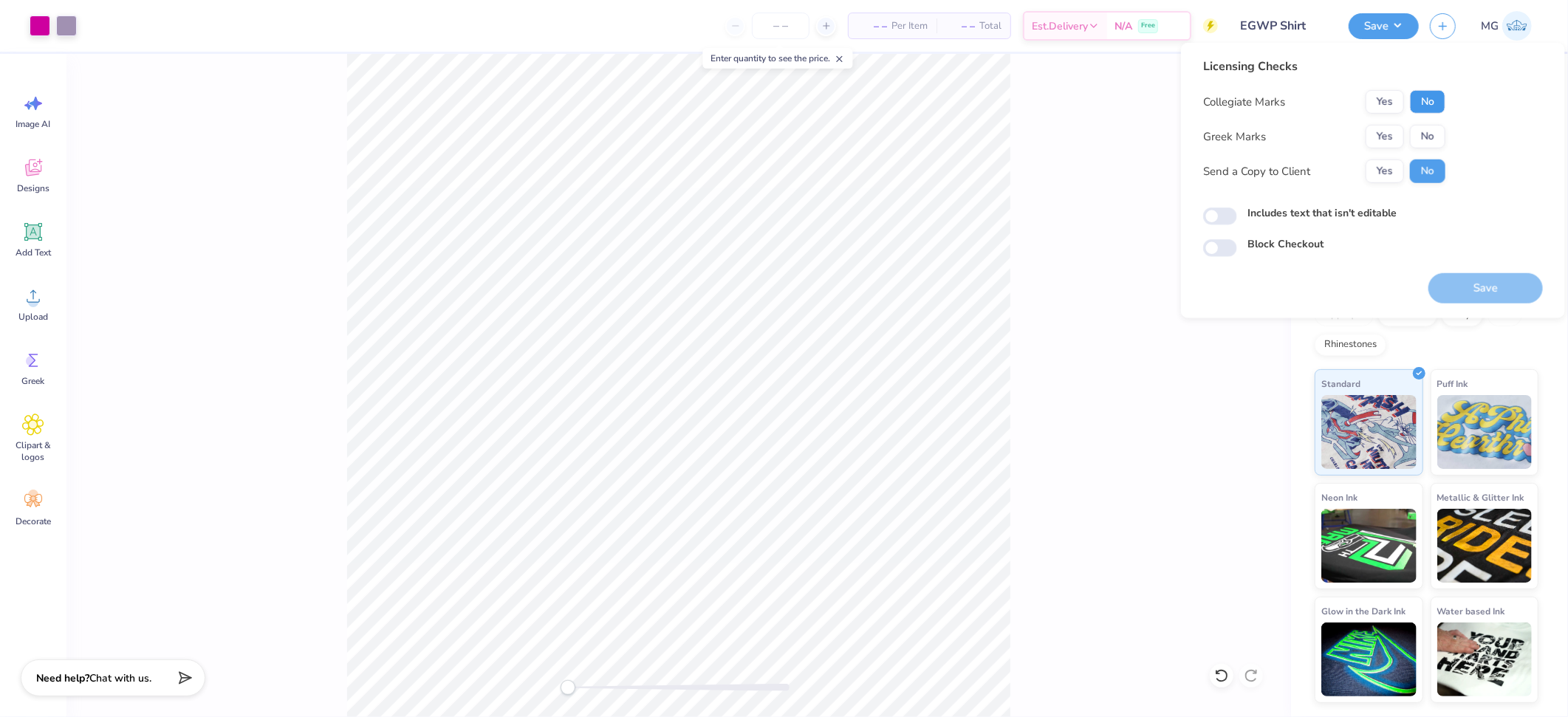
click at [1428, 97] on button "No" at bounding box center [1427, 102] width 35 height 24
click at [1381, 132] on button "Yes" at bounding box center [1384, 137] width 39 height 24
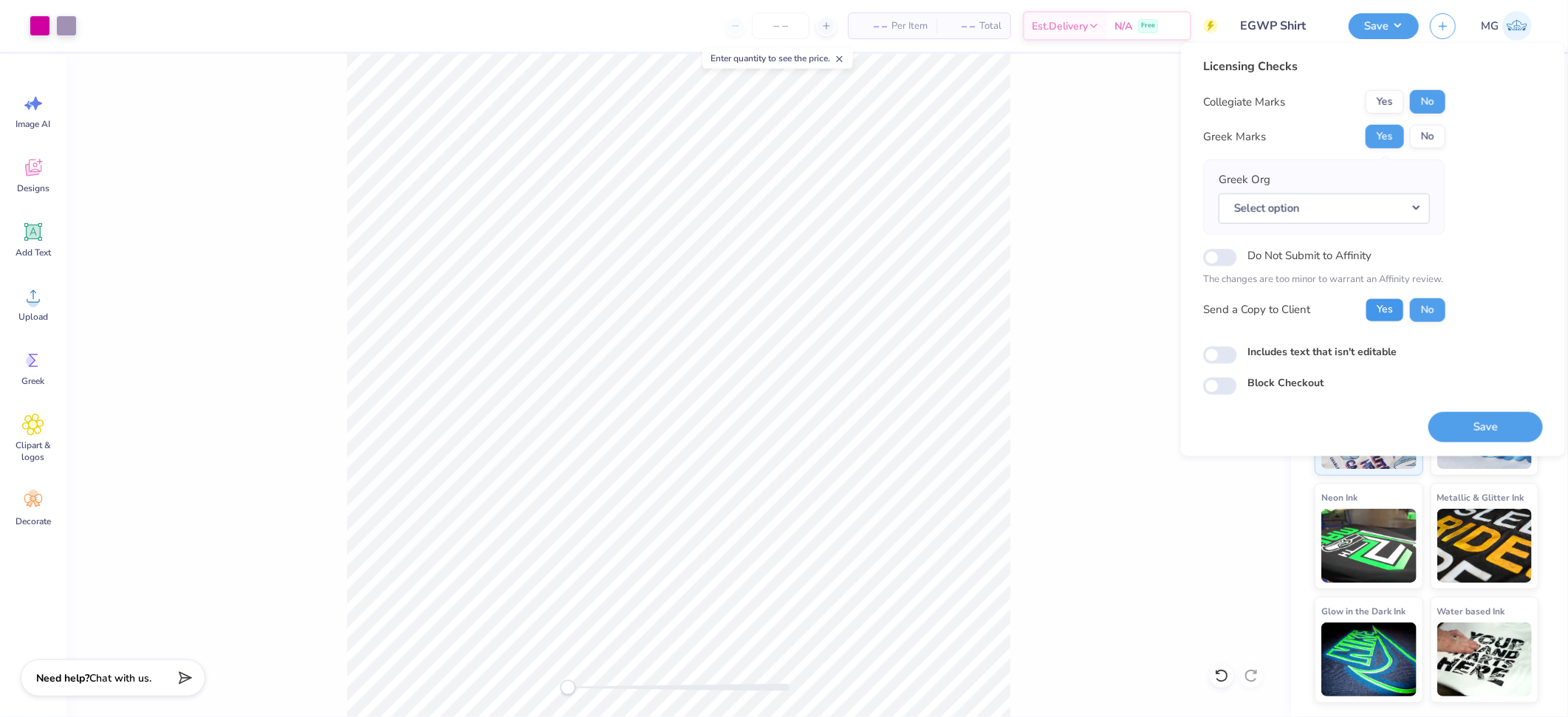
click at [1375, 310] on button "Yes" at bounding box center [1384, 310] width 39 height 24
click at [1276, 354] on label "Includes text that isn't editable" at bounding box center [1322, 351] width 149 height 15
click at [1237, 354] on input "Includes text that isn't editable" at bounding box center [1221, 355] width 34 height 18
checkbox input "true"
click at [1489, 429] on button "Save" at bounding box center [1486, 426] width 115 height 30
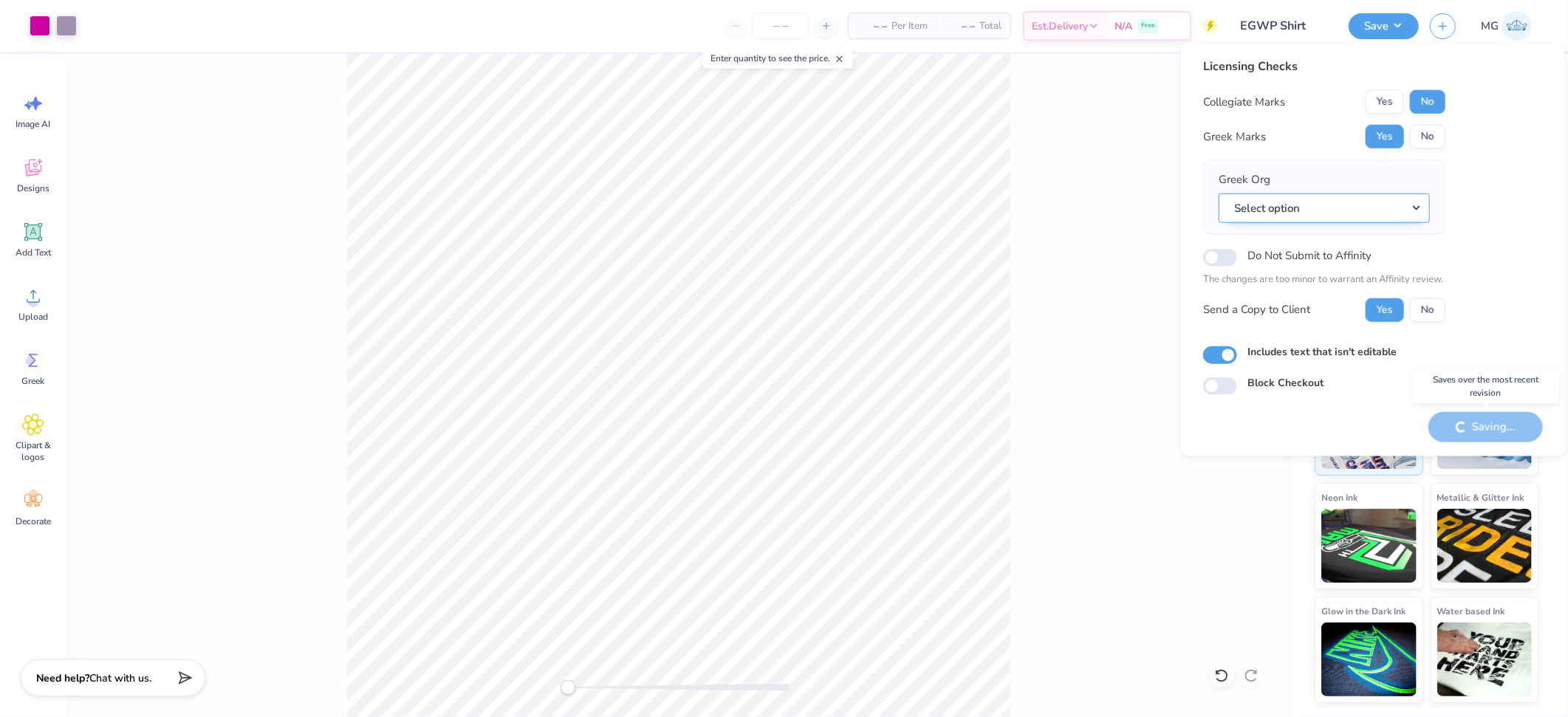
click at [1410, 210] on button "Select option" at bounding box center [1324, 207] width 211 height 30
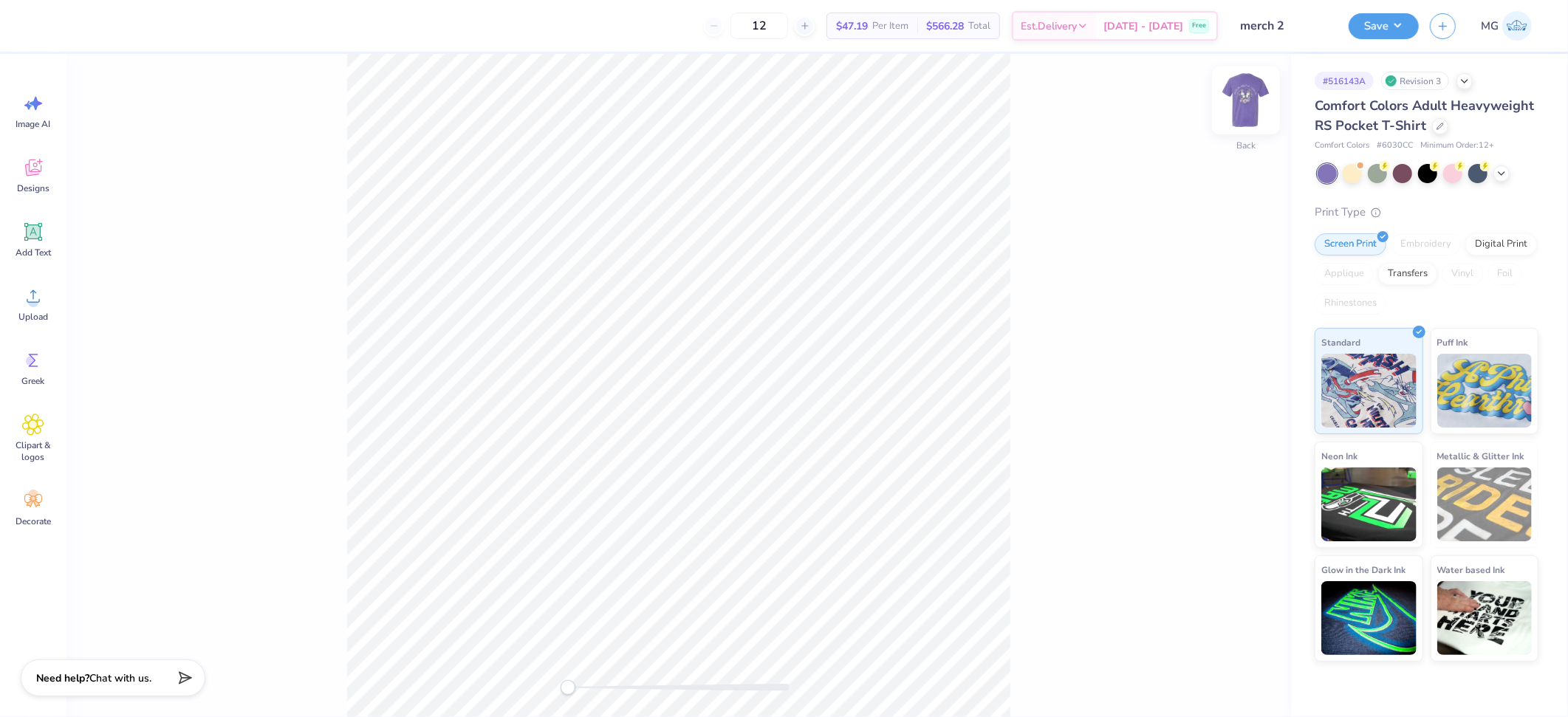
click at [1238, 92] on img at bounding box center [1245, 100] width 59 height 59
click at [1256, 101] on img at bounding box center [1245, 100] width 59 height 59
click at [1226, 84] on div "Back" at bounding box center [679, 385] width 1225 height 663
click at [1256, 108] on img at bounding box center [1245, 100] width 59 height 59
click at [483, 669] on div "Front" at bounding box center [679, 385] width 1225 height 663
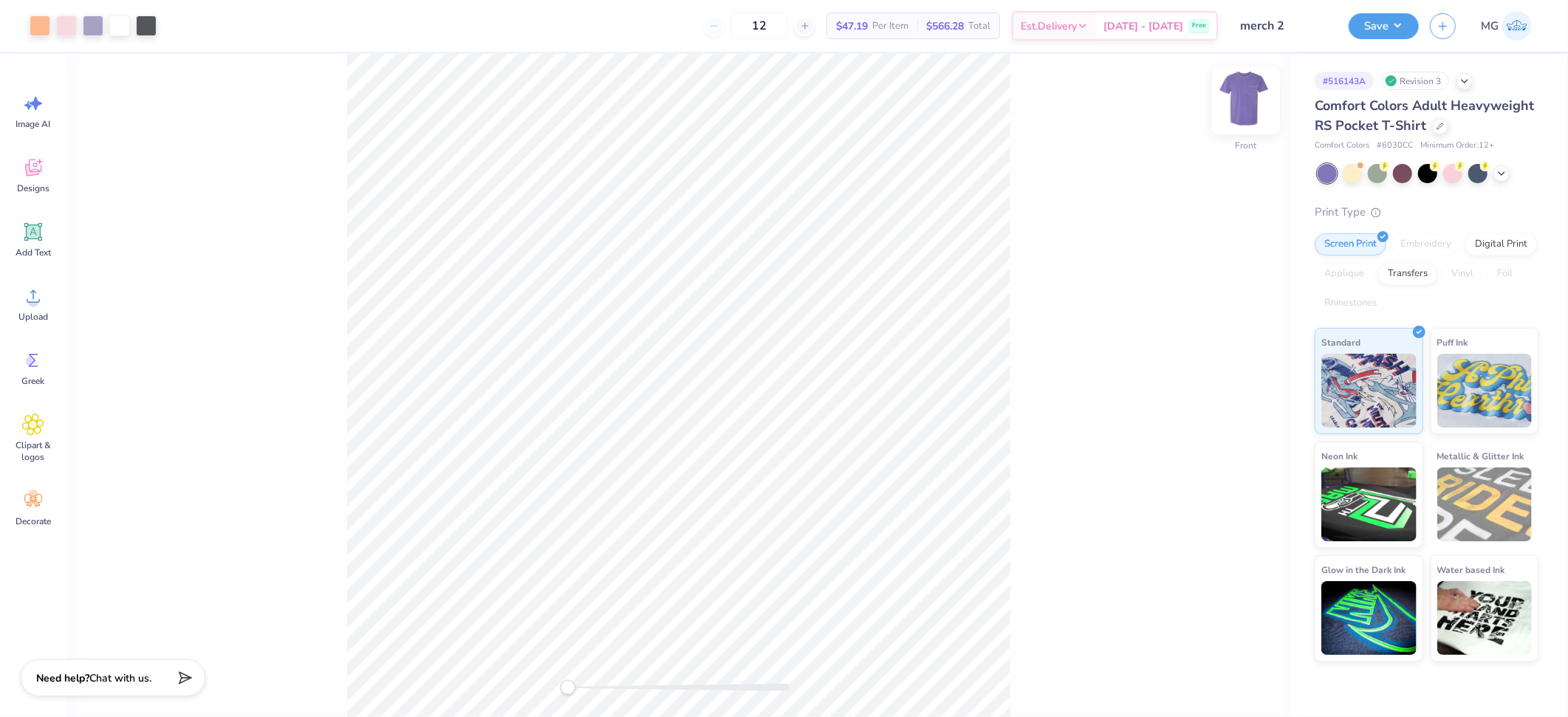
click at [1241, 96] on img at bounding box center [1245, 100] width 59 height 59
click at [250, 274] on div "Back" at bounding box center [679, 385] width 1225 height 663
click at [26, 301] on icon at bounding box center [33, 296] width 22 height 22
click at [1222, 317] on input "3.44" at bounding box center [1223, 319] width 53 height 21
type input "3.50"
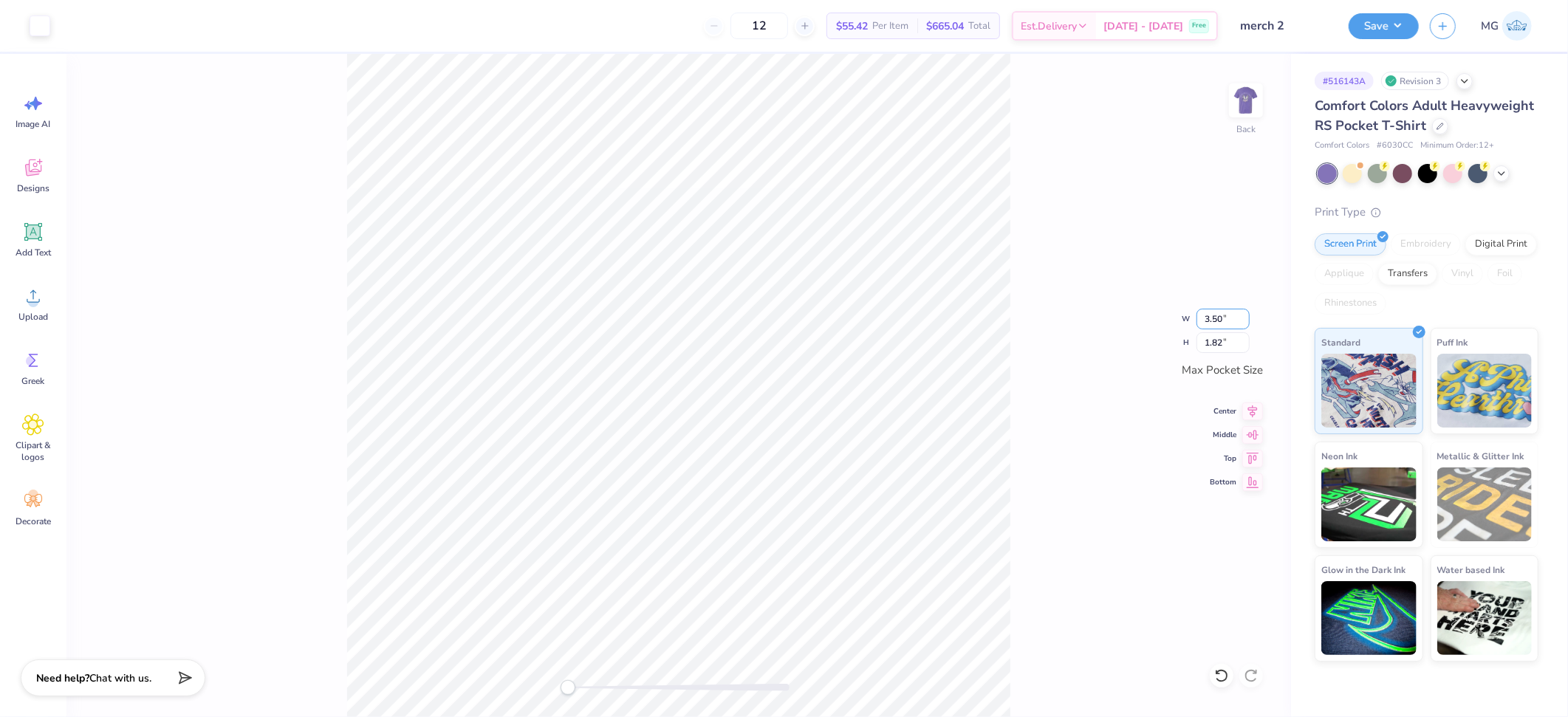
type input "1.86"
click at [1247, 101] on img at bounding box center [1245, 100] width 59 height 59
drag, startPoint x: 1048, startPoint y: 194, endPoint x: 1015, endPoint y: 184, distance: 34.5
click at [1048, 194] on div "Front" at bounding box center [679, 385] width 1225 height 663
click at [1056, 582] on div "Front" at bounding box center [679, 385] width 1225 height 663
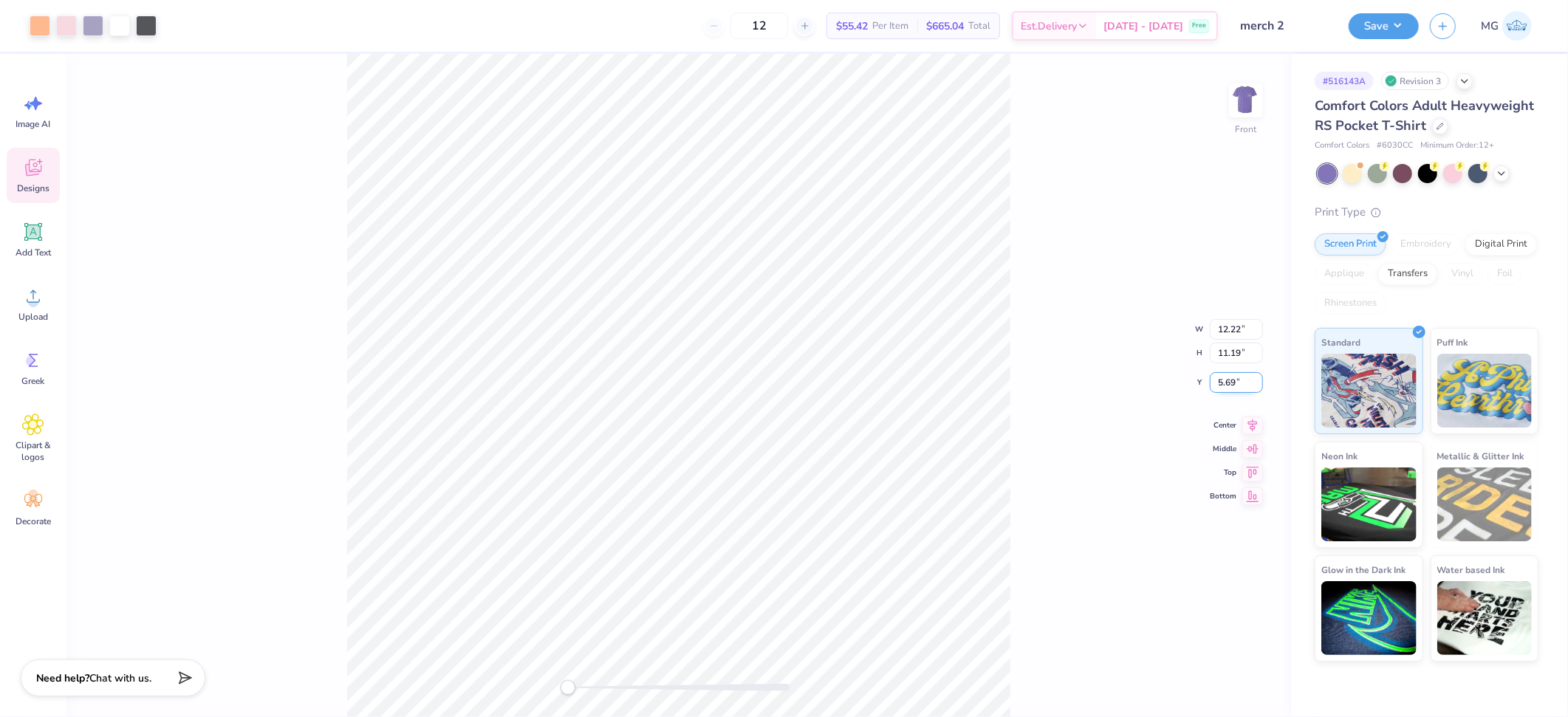
click at [1237, 382] on input "5.69" at bounding box center [1236, 382] width 53 height 21
type input "5"
click at [1223, 369] on input "6.00" at bounding box center [1236, 370] width 53 height 21
type input "3.00"
click at [1030, 364] on div "Front W 12.22 12.22 " H 11.19 11.19 " Y 3.00 3.00 " Center Middle Top Bottom" at bounding box center [679, 385] width 1225 height 663
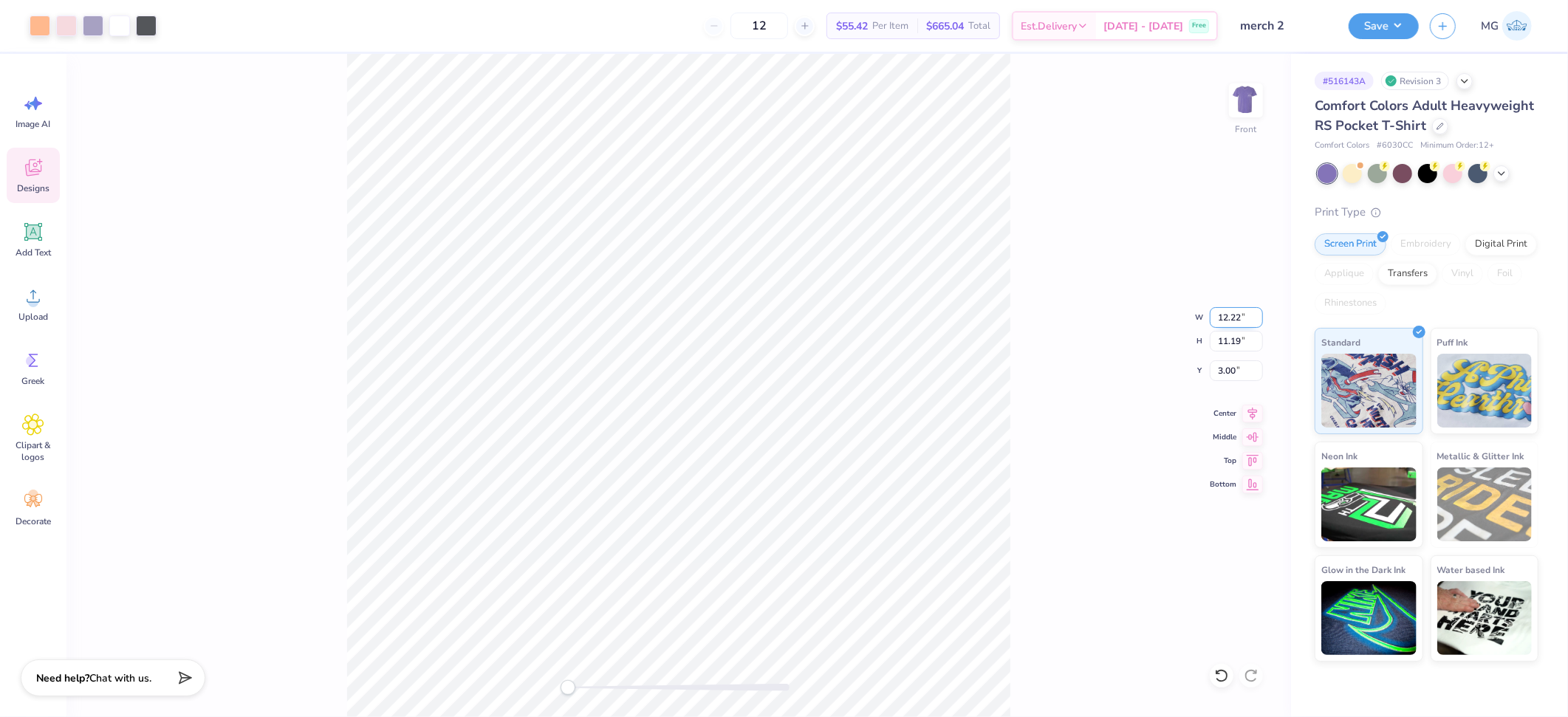
click at [1241, 314] on input "12.22" at bounding box center [1236, 317] width 53 height 21
type input "12.50"
type input "11.45"
type input "2.87"
click at [1058, 418] on div "Front W 12.50 12.50 " H 11.45 11.45 " Y 2.87 2.87 " Center Middle Top Bottom" at bounding box center [679, 385] width 1225 height 663
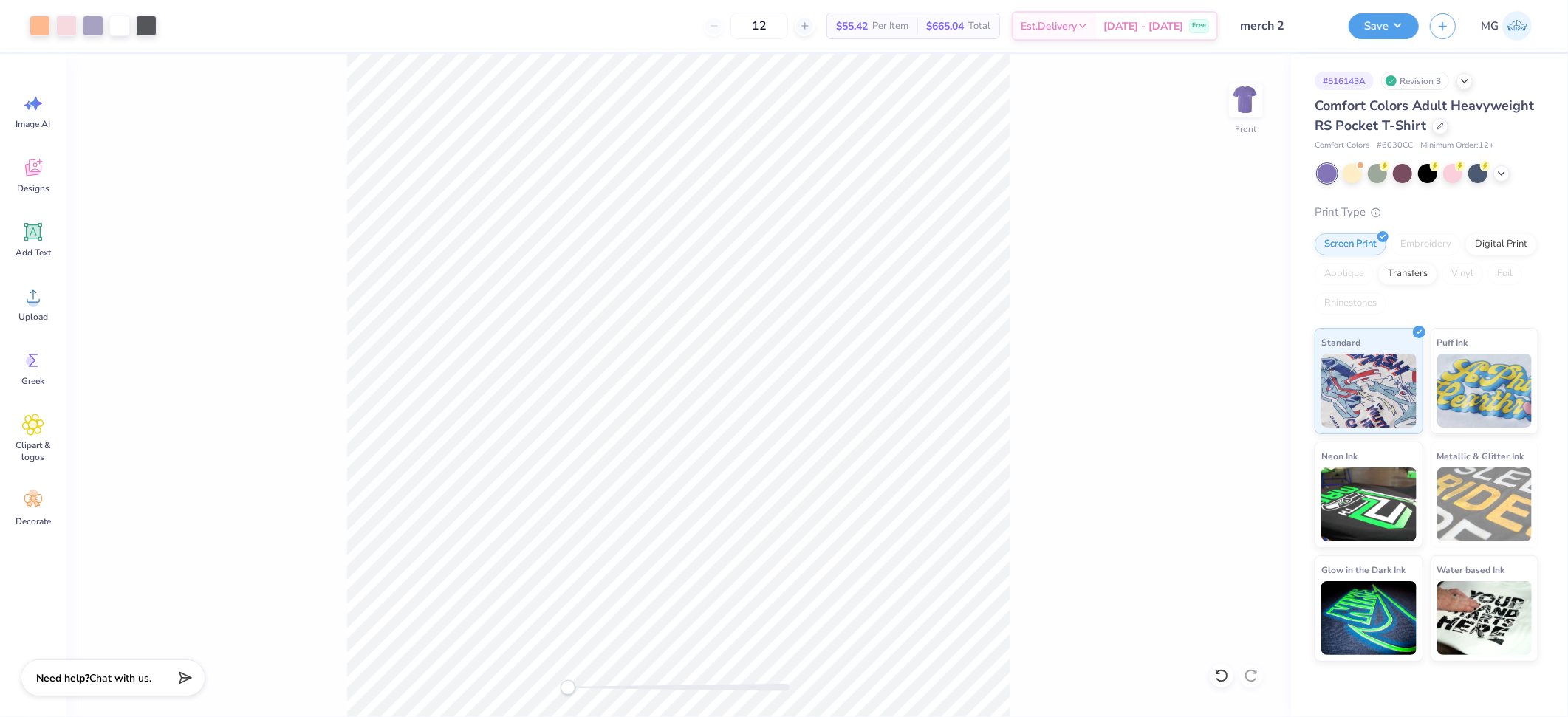
click at [1030, 613] on div "Front" at bounding box center [679, 385] width 1225 height 663
click at [1263, 82] on div "Front" at bounding box center [679, 385] width 1225 height 663
click at [1250, 104] on img at bounding box center [1245, 100] width 59 height 59
click at [1248, 104] on img at bounding box center [1245, 100] width 59 height 59
click at [1248, 98] on img at bounding box center [1245, 100] width 59 height 59
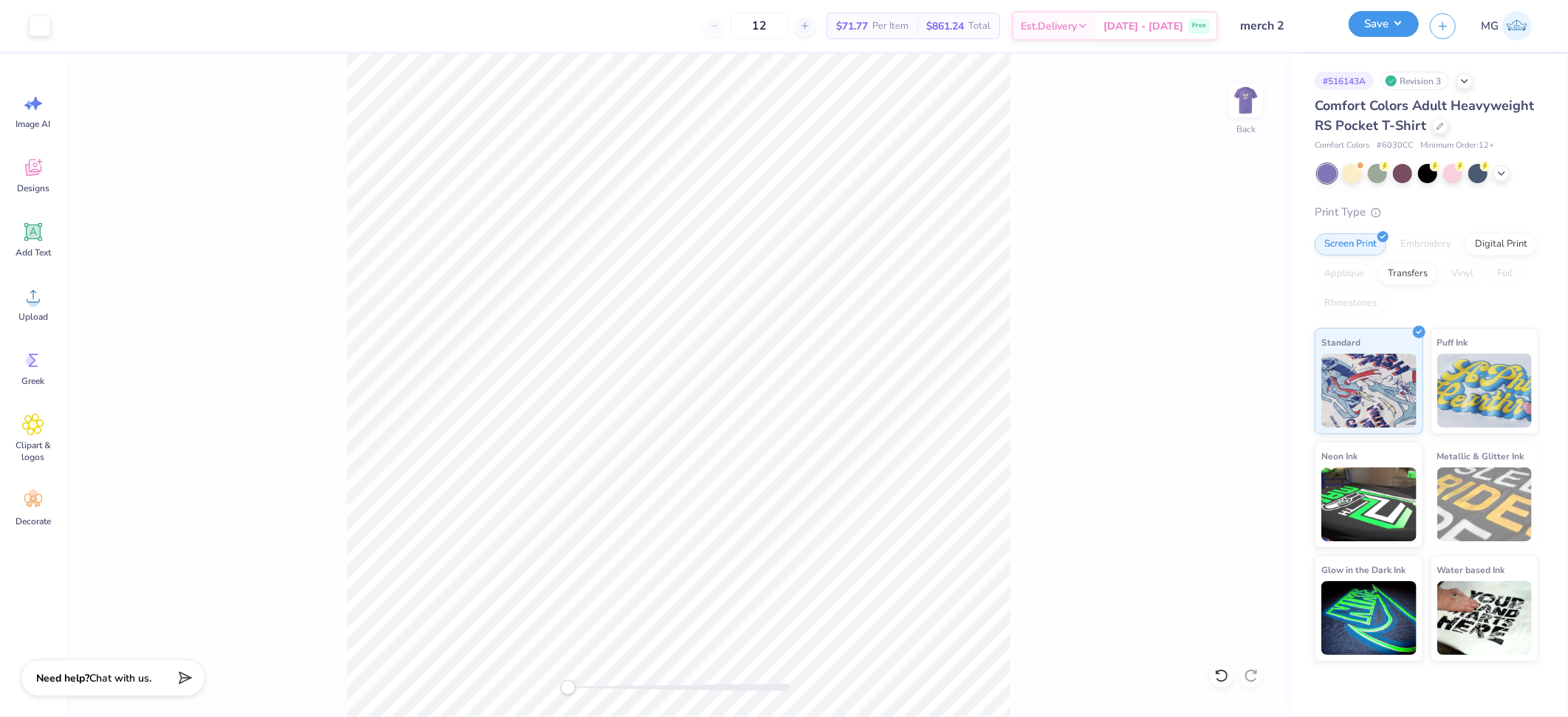
click at [1400, 23] on button "Save" at bounding box center [1384, 24] width 70 height 26
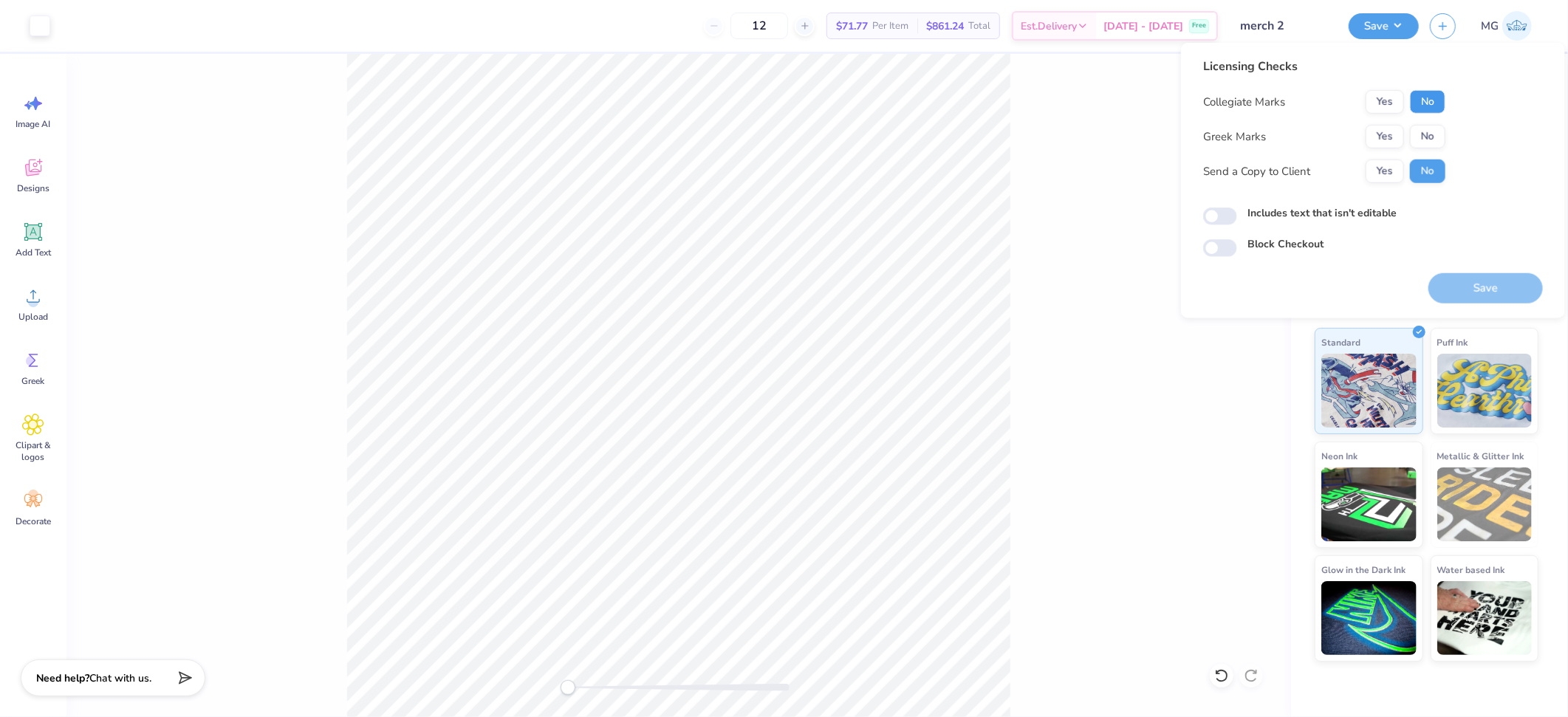
click at [1430, 98] on button "No" at bounding box center [1427, 102] width 35 height 24
click at [1385, 133] on button "Yes" at bounding box center [1384, 137] width 39 height 24
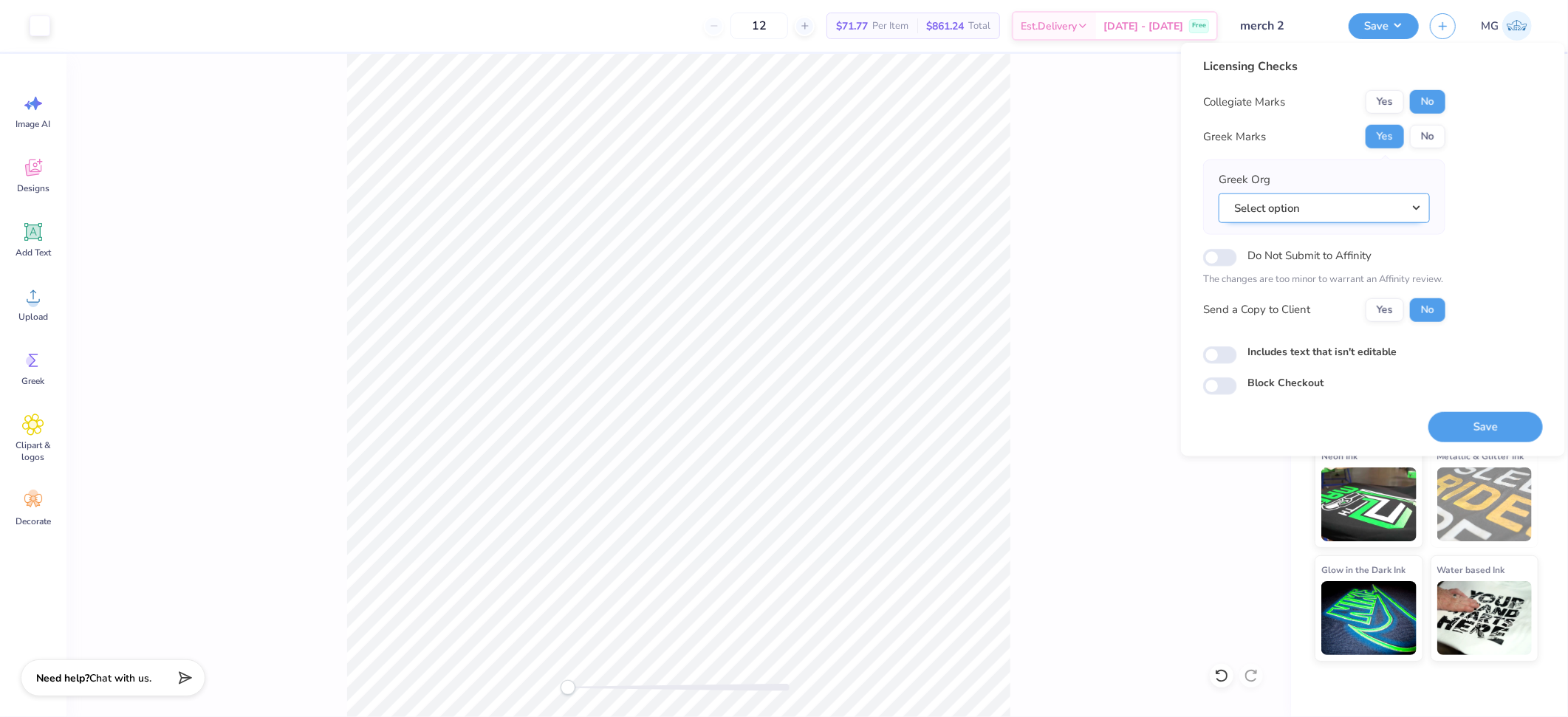
click at [1317, 206] on button "Select option" at bounding box center [1324, 207] width 211 height 30
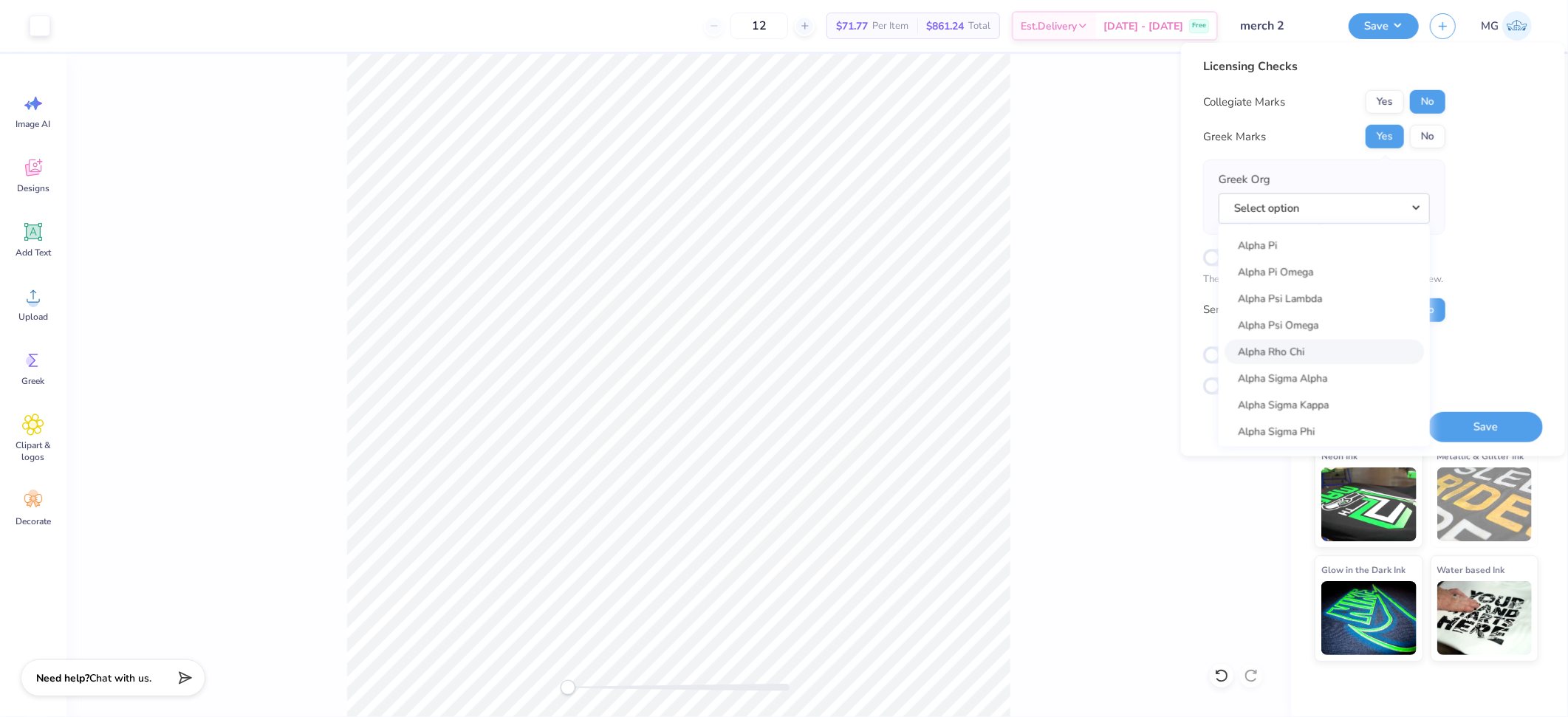
scroll to position [1093, 0]
click at [1327, 396] on link "Alpha Sigma Alpha" at bounding box center [1324, 398] width 199 height 24
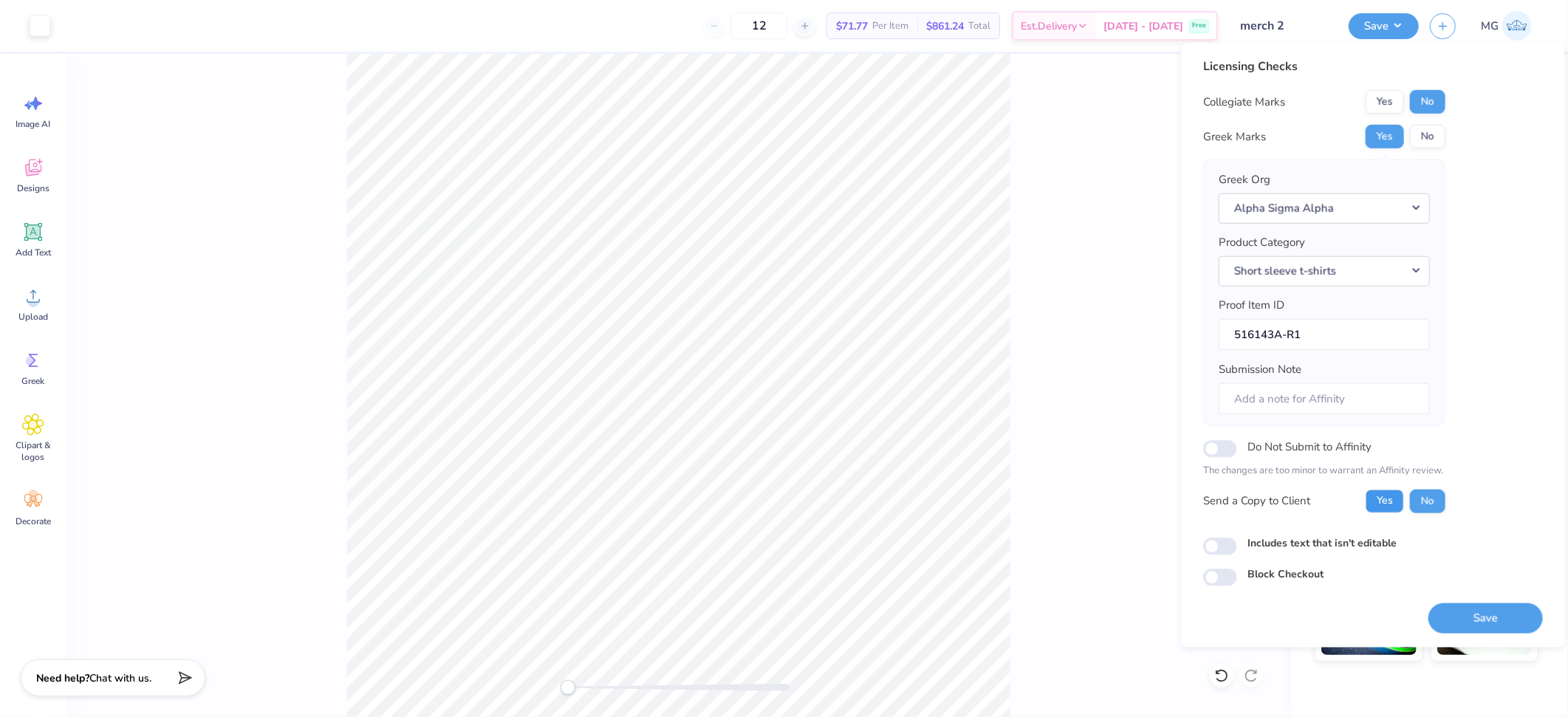
click at [1399, 495] on button "Yes" at bounding box center [1384, 501] width 39 height 24
click at [1211, 549] on input "Includes text that isn't editable" at bounding box center [1221, 546] width 34 height 18
checkbox input "true"
click at [1506, 617] on button "Save" at bounding box center [1486, 617] width 115 height 30
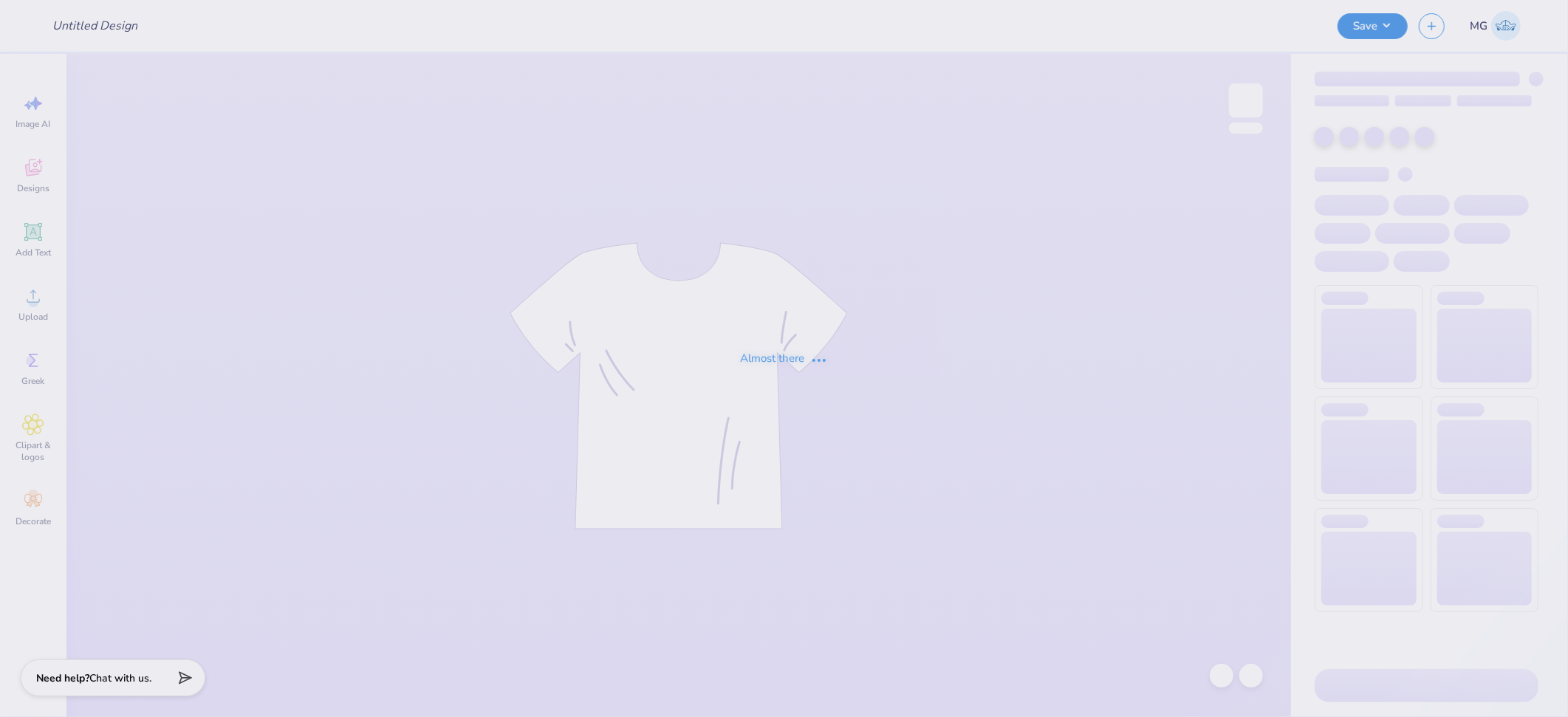
type input "[US_STATE][GEOGRAPHIC_DATA], [GEOGRAPHIC_DATA] : [DATE][PERSON_NAME]"
type input "VSA 25-26"
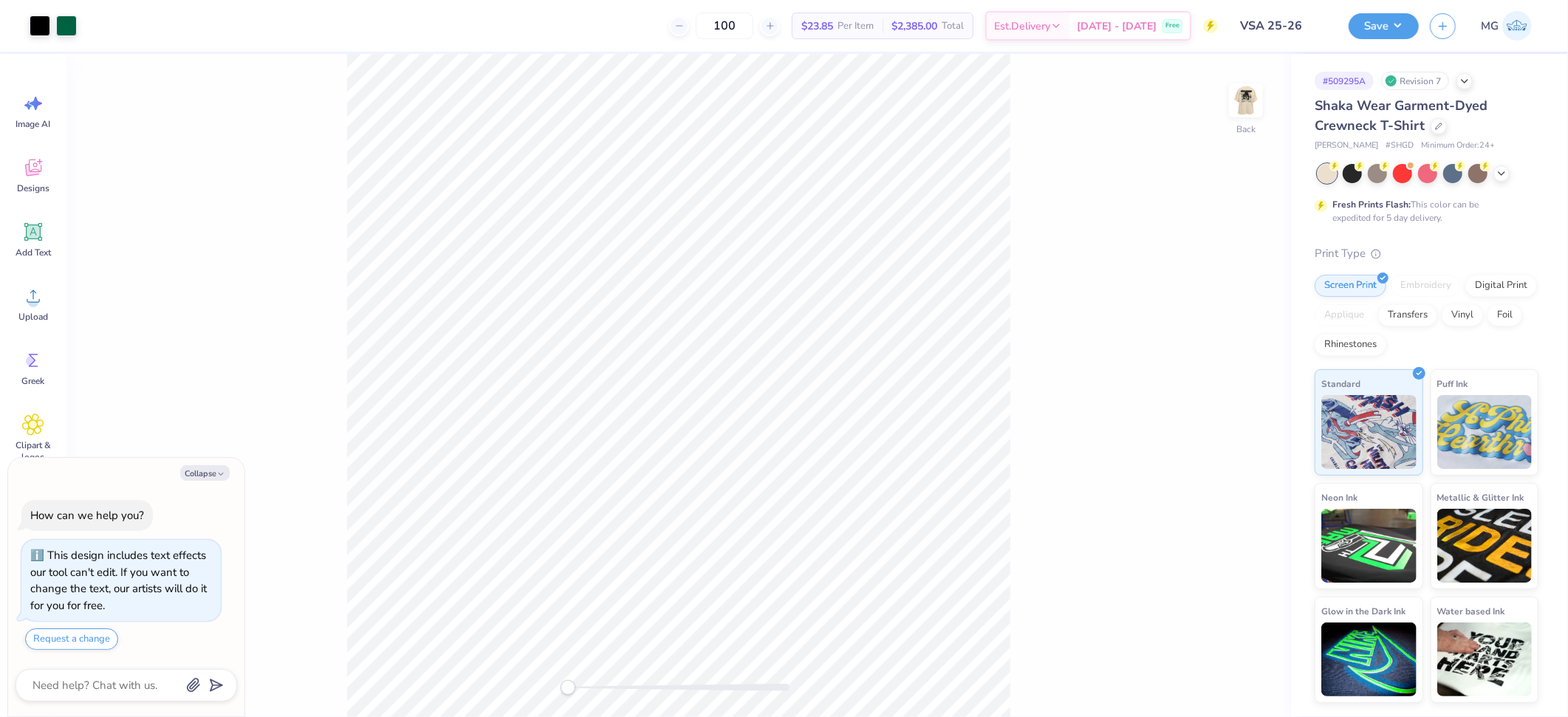
click at [1039, 232] on div "Back" at bounding box center [679, 385] width 1225 height 663
click at [1256, 107] on img at bounding box center [1245, 100] width 59 height 59
click at [1246, 107] on img at bounding box center [1245, 100] width 59 height 59
click at [633, 699] on div "Back" at bounding box center [679, 385] width 1225 height 663
drag, startPoint x: 634, startPoint y: 681, endPoint x: 662, endPoint y: 691, distance: 29.7
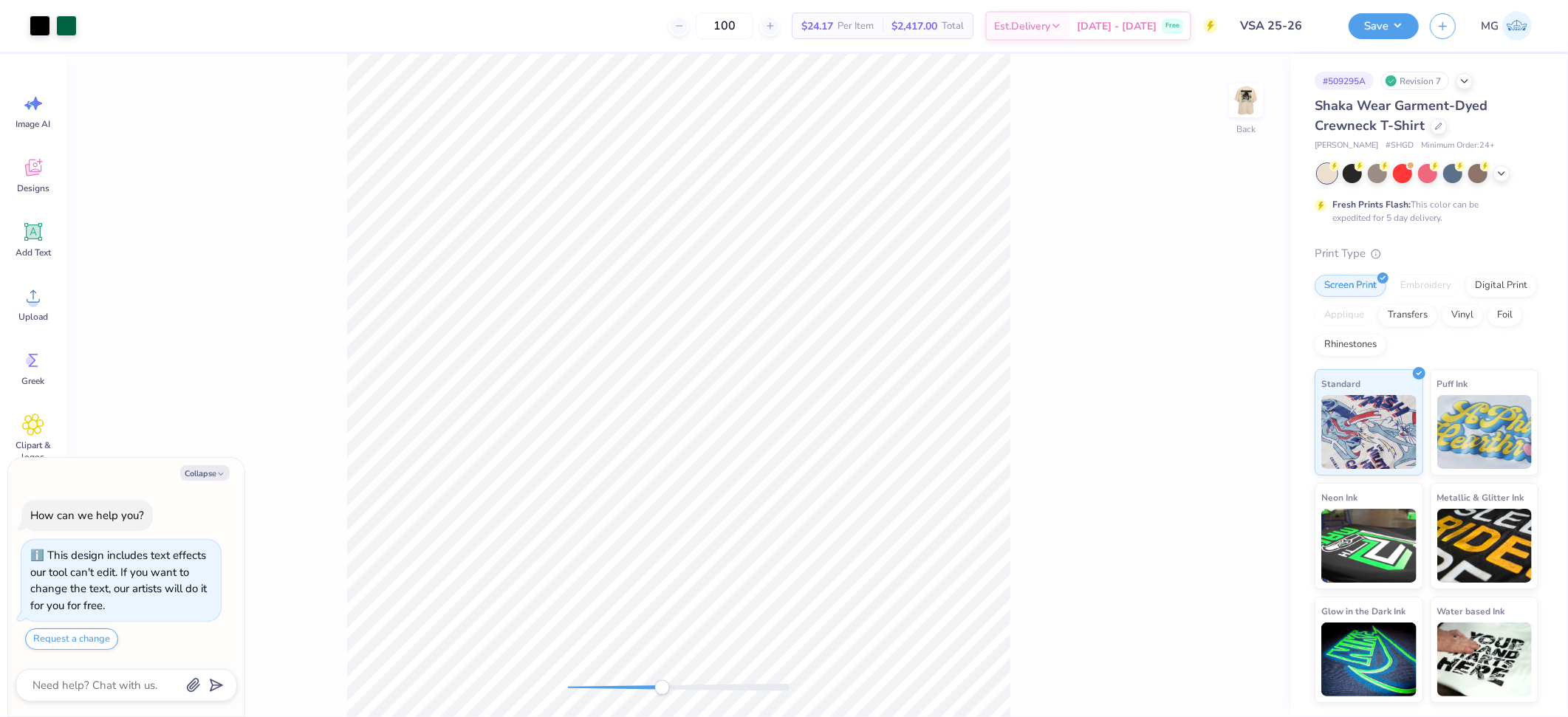
click at [662, 691] on div "Accessibility label" at bounding box center [662, 687] width 15 height 15
click at [518, 624] on div "Back" at bounding box center [679, 385] width 1225 height 663
click at [1243, 92] on img at bounding box center [1245, 100] width 59 height 59
type textarea "x"
click at [603, 707] on div "Front" at bounding box center [679, 385] width 1225 height 663
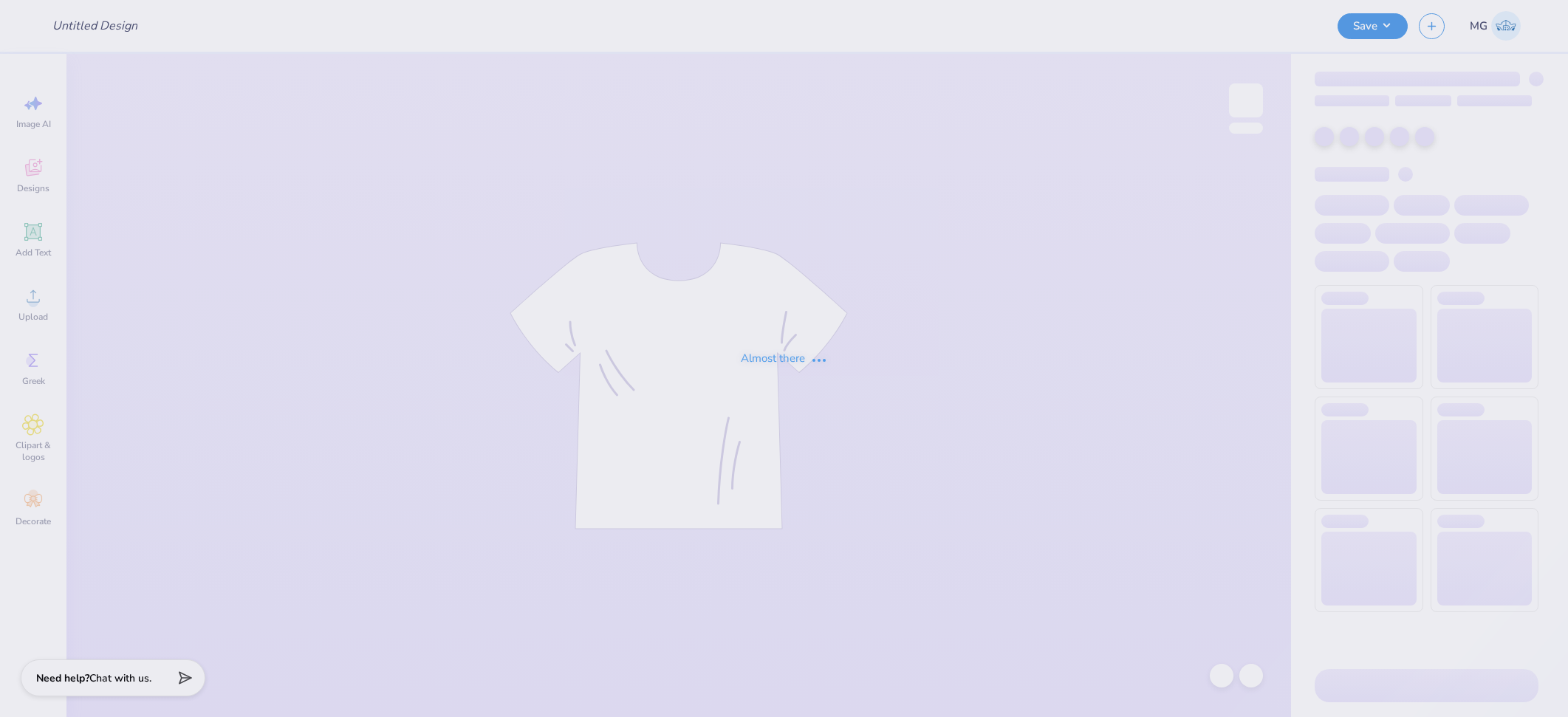
type input "Pink hoodie"
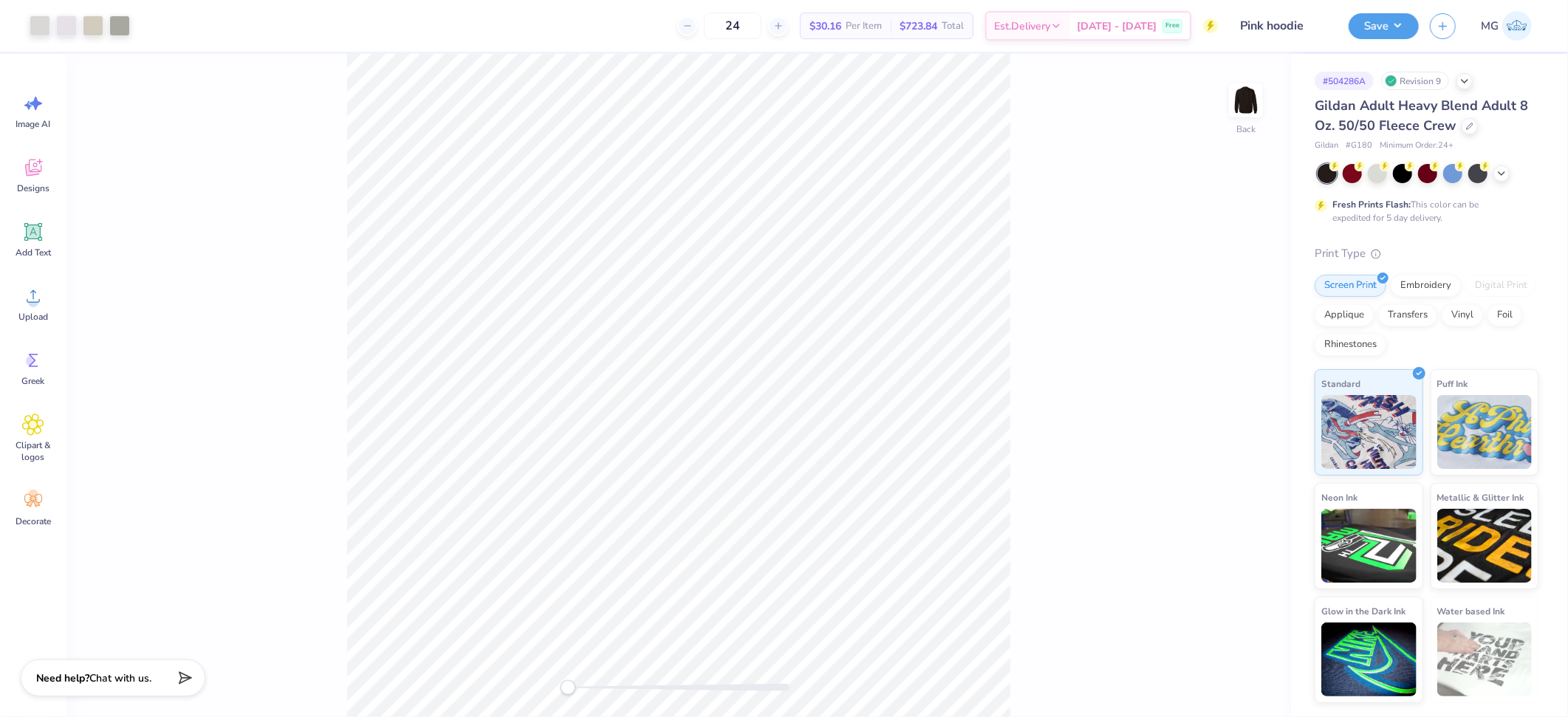
click at [1162, 218] on div "Back" at bounding box center [679, 385] width 1225 height 663
